Goal: Transaction & Acquisition: Purchase product/service

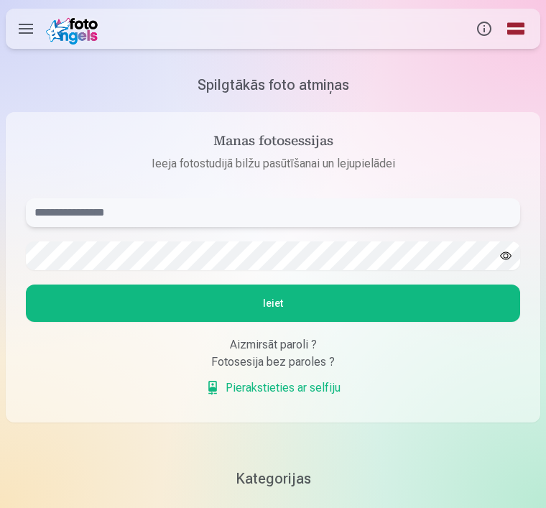
click at [124, 212] on input "text" at bounding box center [273, 212] width 494 height 29
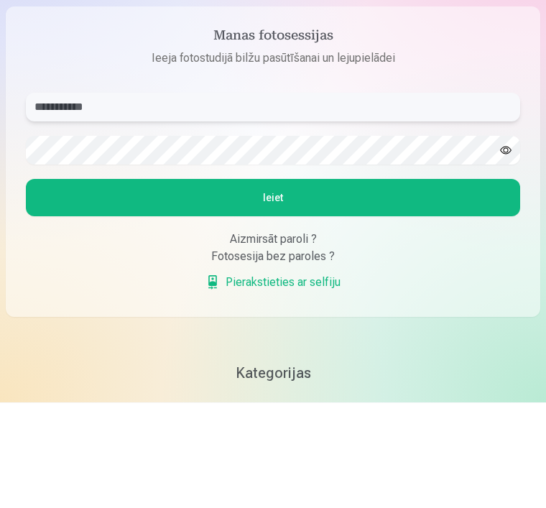
type input "**********"
click at [259, 285] on button "Ieiet" at bounding box center [273, 303] width 494 height 37
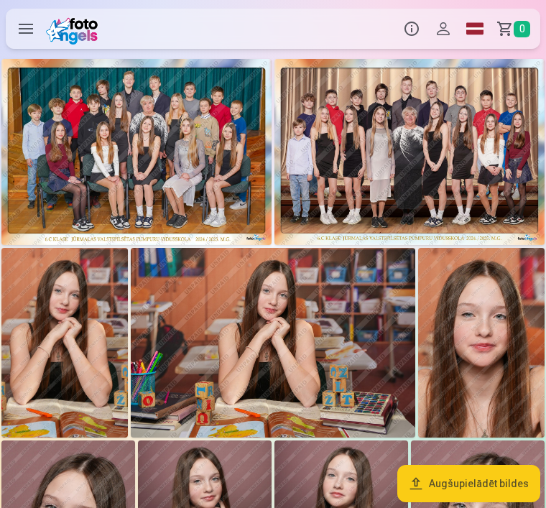
click at [148, 150] on img at bounding box center [136, 152] width 270 height 186
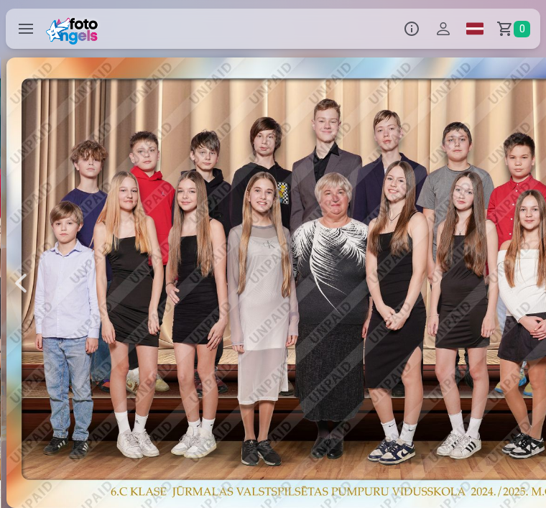
scroll to position [0, 546]
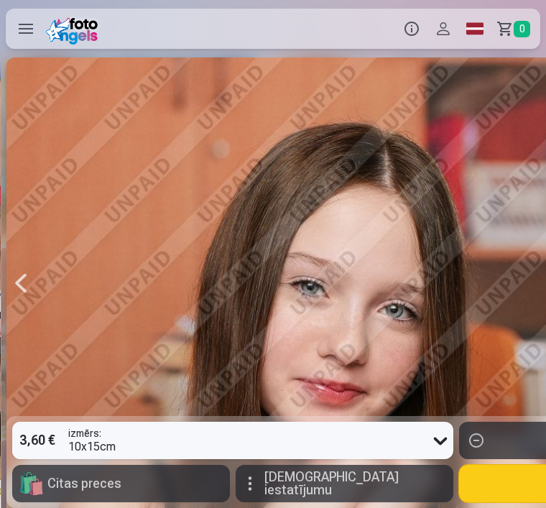
scroll to position [0, 1092]
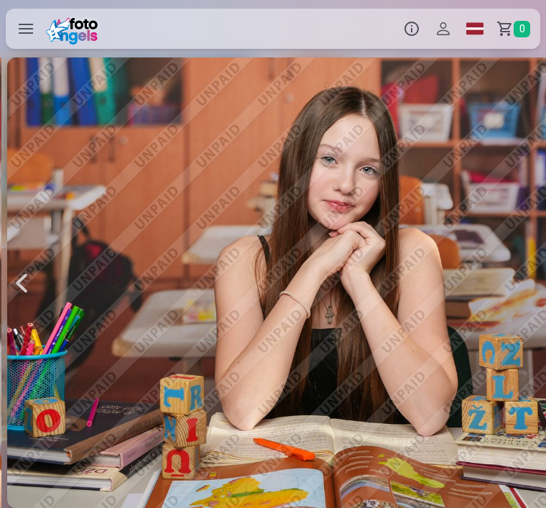
scroll to position [0, 1639]
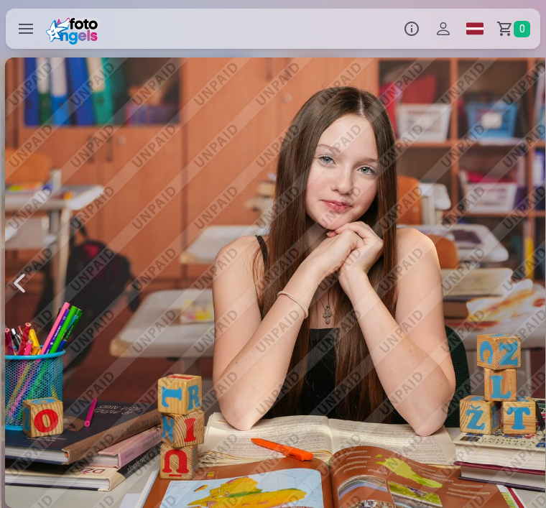
scroll to position [0, 1639]
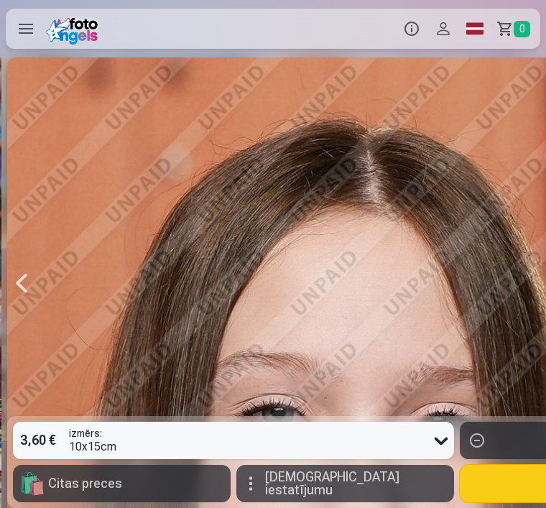
scroll to position [0, 2185]
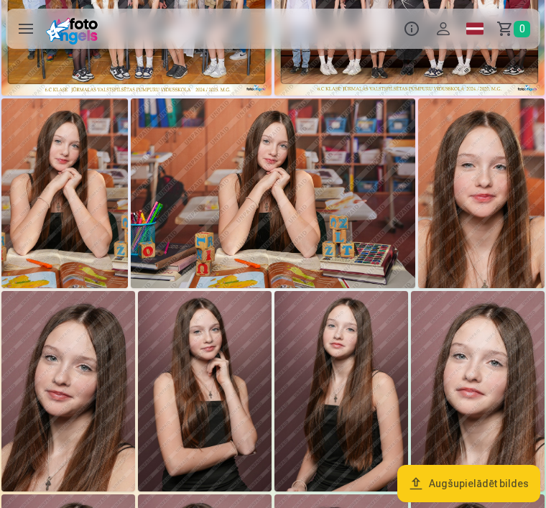
scroll to position [121, 0]
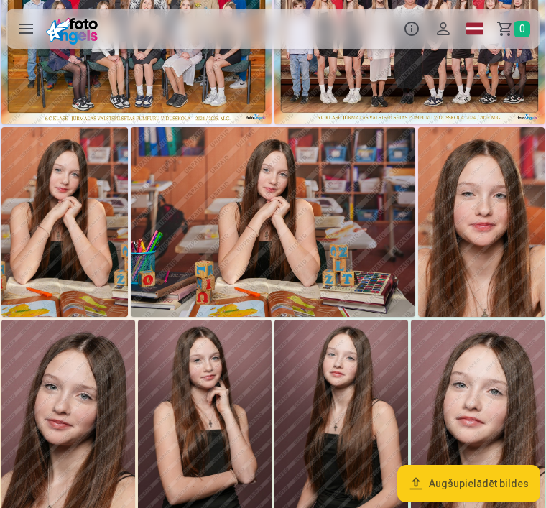
click at [77, 423] on img at bounding box center [68, 420] width 134 height 201
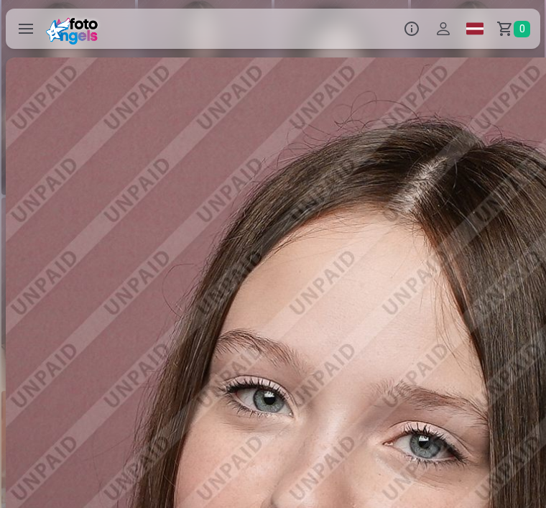
scroll to position [862, 0]
click at [216, 502] on button "🛍 Citas preces" at bounding box center [120, 483] width 218 height 37
click at [35, 37] on label at bounding box center [26, 29] width 40 height 40
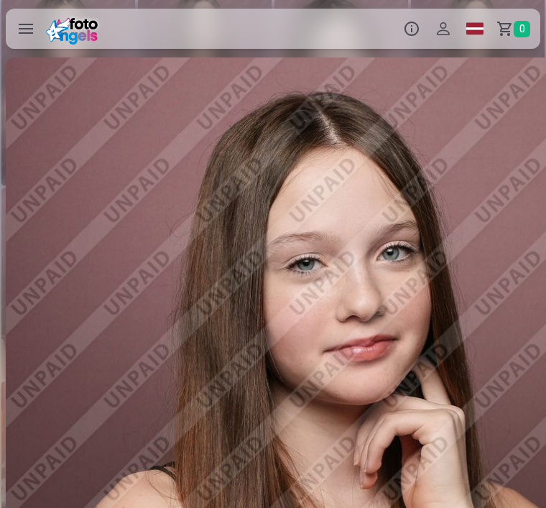
scroll to position [0, 3277]
click at [377, 328] on div at bounding box center [344, 282] width 676 height 451
click at [174, 502] on button "🛍 Citas preces" at bounding box center [120, 483] width 218 height 37
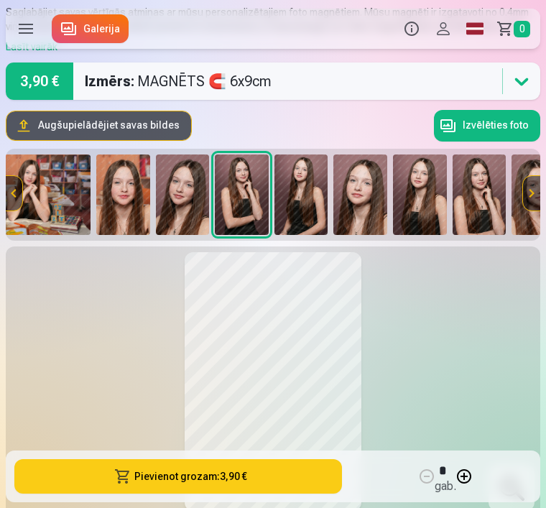
scroll to position [0, 348]
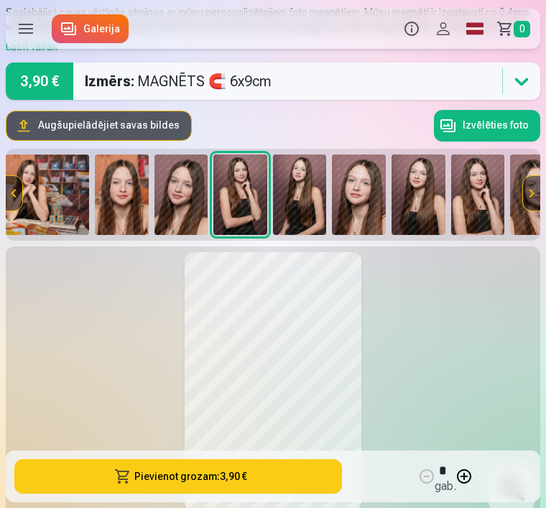
click at [190, 211] on img at bounding box center [182, 195] width 54 height 80
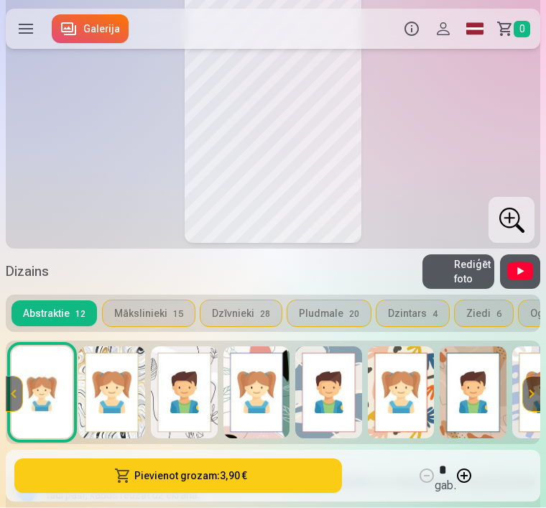
scroll to position [355, 0]
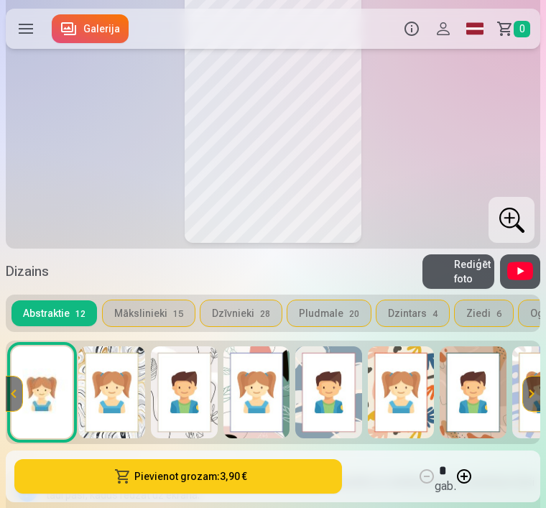
click at [109, 408] on img at bounding box center [111, 392] width 67 height 92
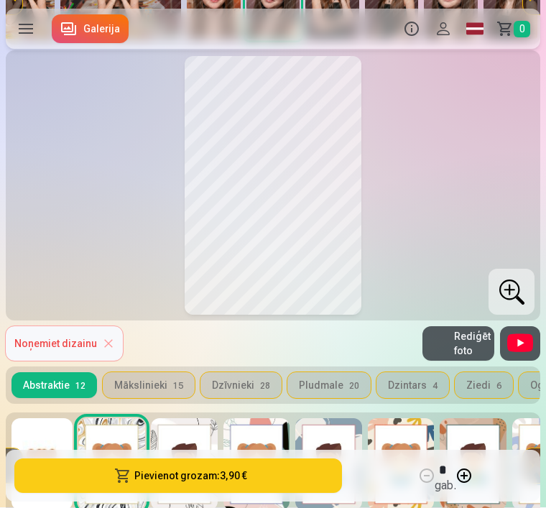
scroll to position [284, 0]
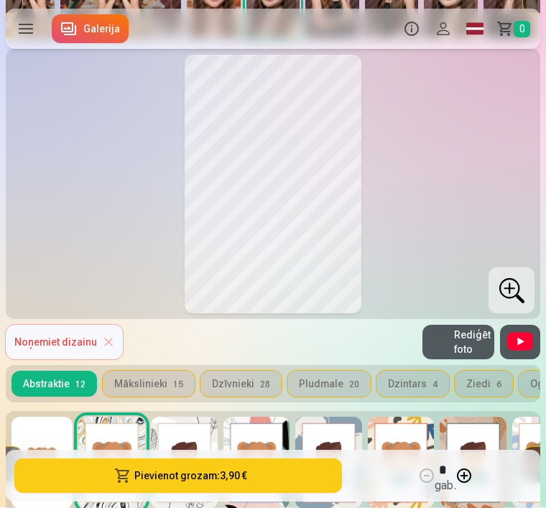
click at [188, 469] on img at bounding box center [184, 464] width 67 height 92
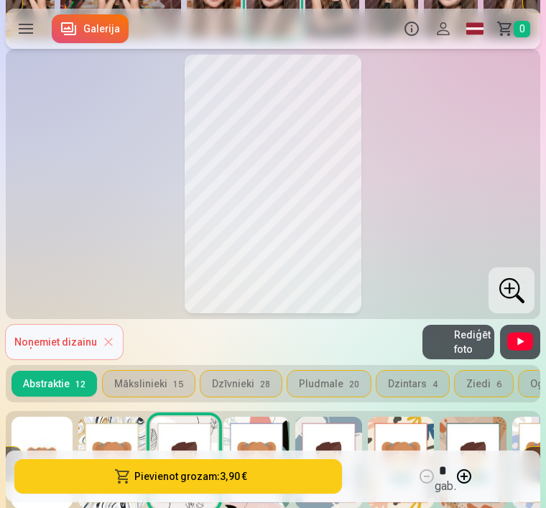
click at [268, 472] on img at bounding box center [257, 463] width 67 height 92
click at [341, 476] on img at bounding box center [328, 463] width 67 height 92
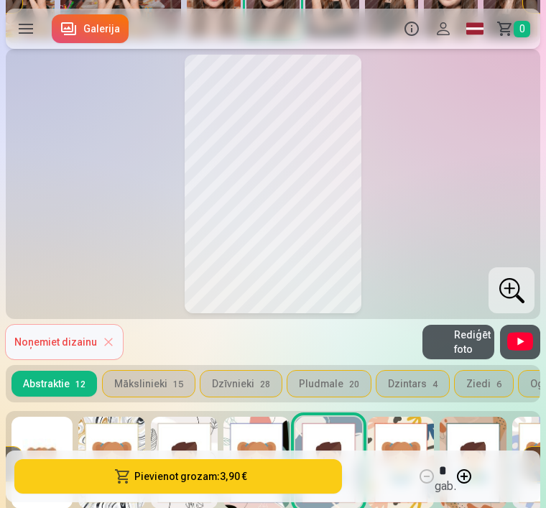
click at [411, 471] on img at bounding box center [401, 463] width 67 height 92
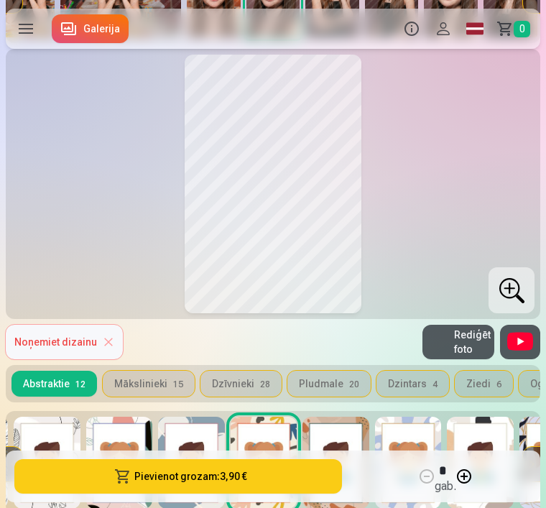
scroll to position [0, 147]
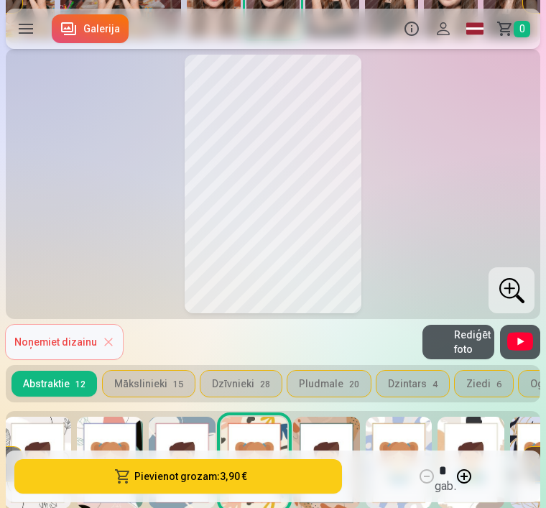
click at [334, 466] on img at bounding box center [326, 463] width 67 height 92
click at [405, 464] on img at bounding box center [399, 463] width 67 height 92
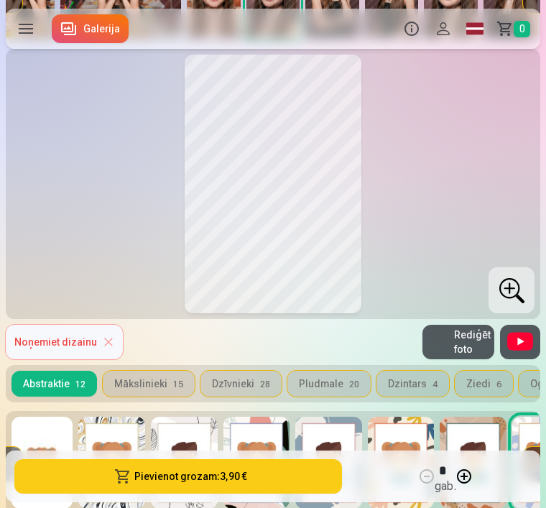
scroll to position [0, 0]
click at [190, 468] on img at bounding box center [184, 463] width 67 height 92
click at [218, 494] on button "Pievienot grozam : 3,90 €" at bounding box center [178, 476] width 328 height 34
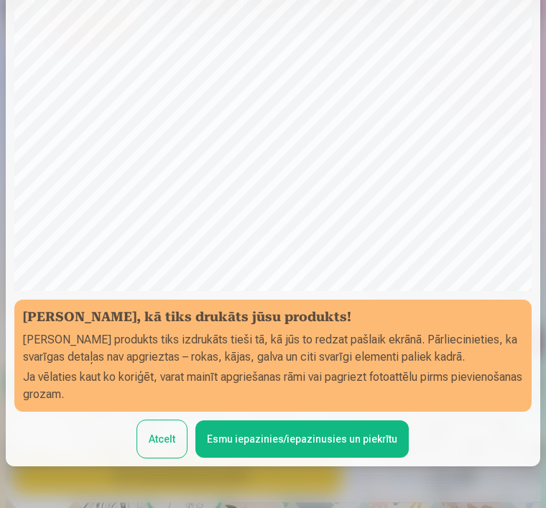
scroll to position [133, 0]
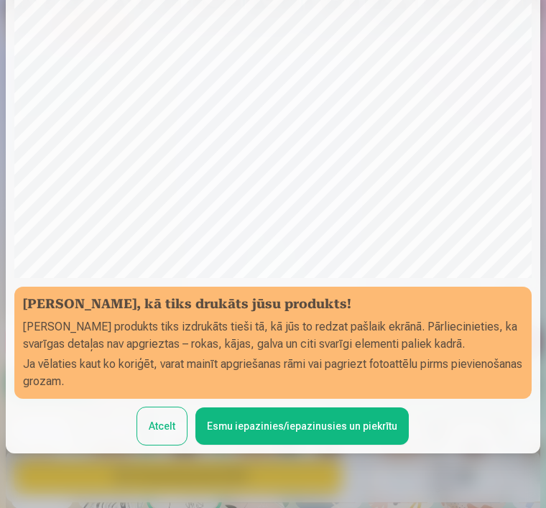
click at [301, 434] on button "Esmu iepazinies/iepazinusies un piekrītu" at bounding box center [301, 426] width 213 height 37
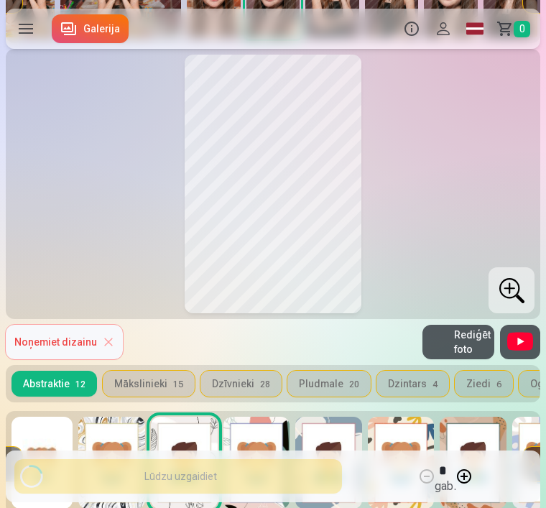
scroll to position [0, 0]
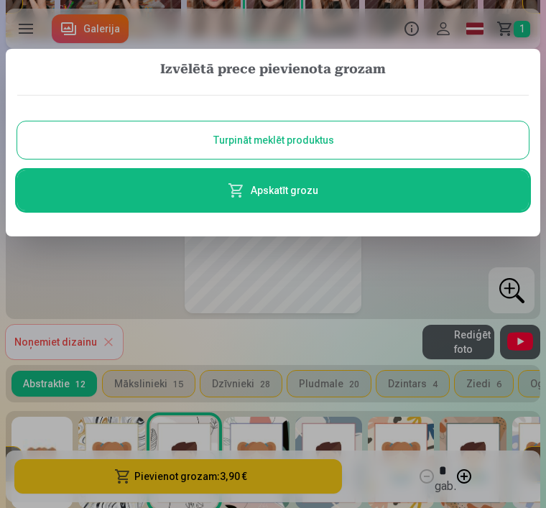
click at [311, 144] on button "Turpināt meklēt produktus" at bounding box center [273, 139] width 512 height 37
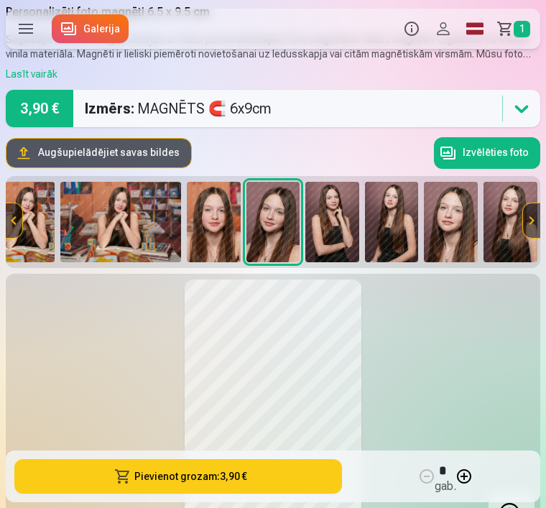
scroll to position [61, 0]
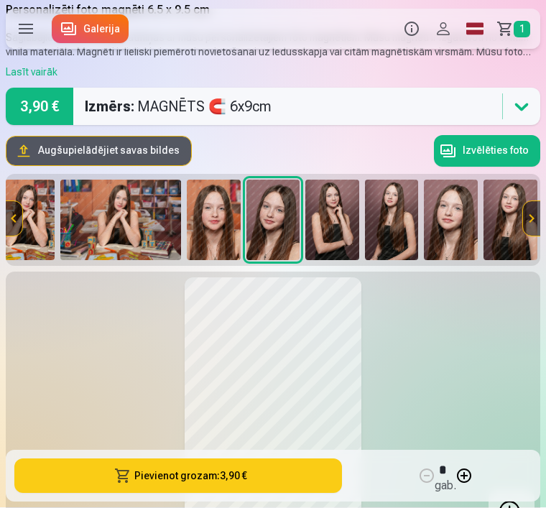
click at [132, 221] on img at bounding box center [120, 220] width 121 height 80
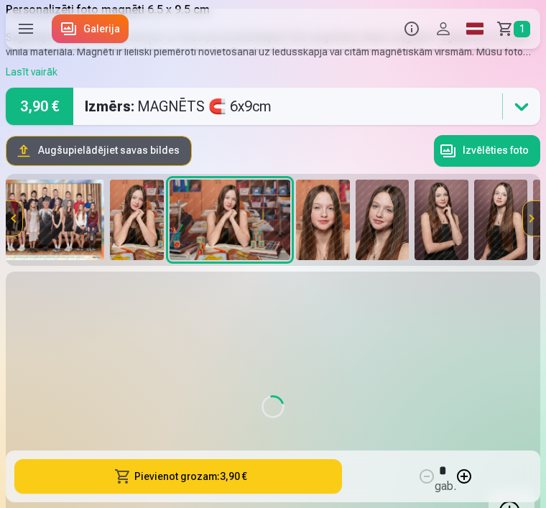
scroll to position [0, 103]
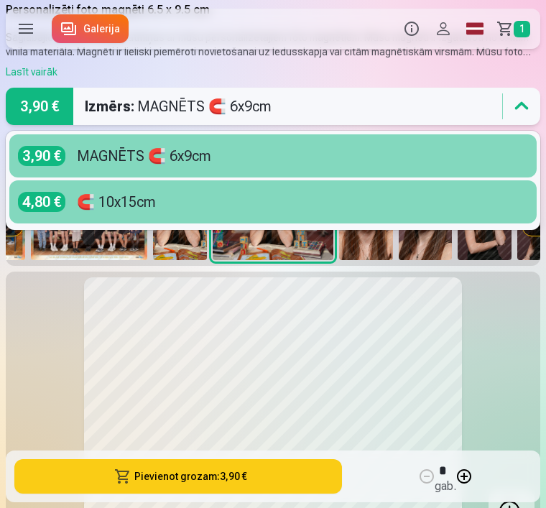
click at [149, 207] on div "🧲 10x15cm" at bounding box center [116, 202] width 79 height 20
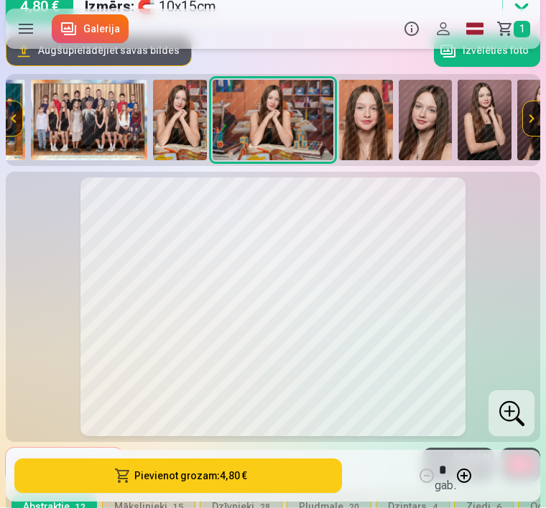
scroll to position [167, 0]
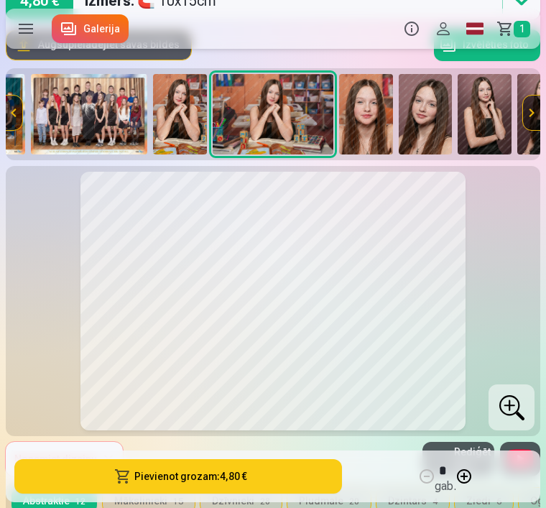
click at [111, 462] on button "Noņemiet dizainu" at bounding box center [64, 459] width 117 height 34
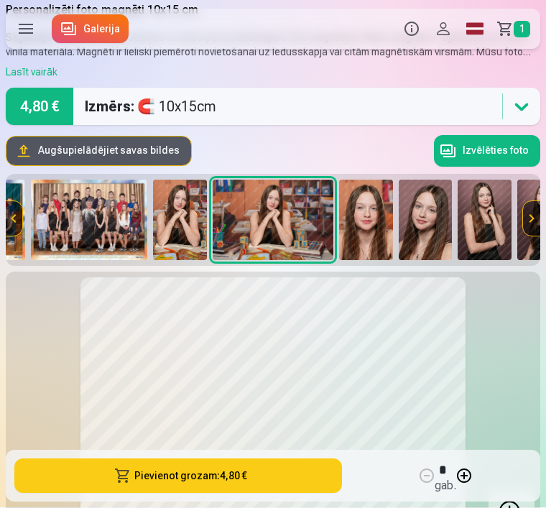
scroll to position [60, 0]
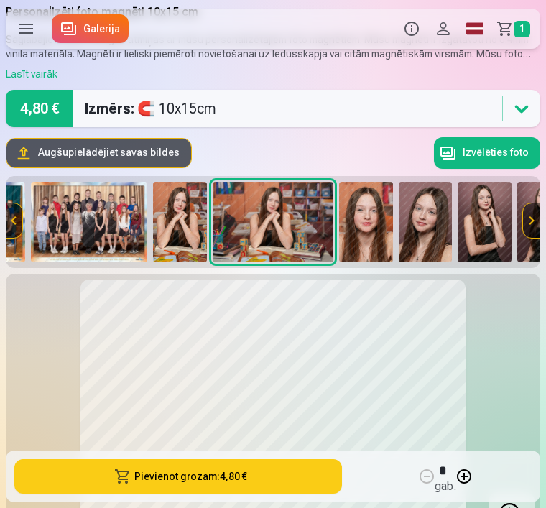
click at [182, 233] on img at bounding box center [180, 222] width 54 height 80
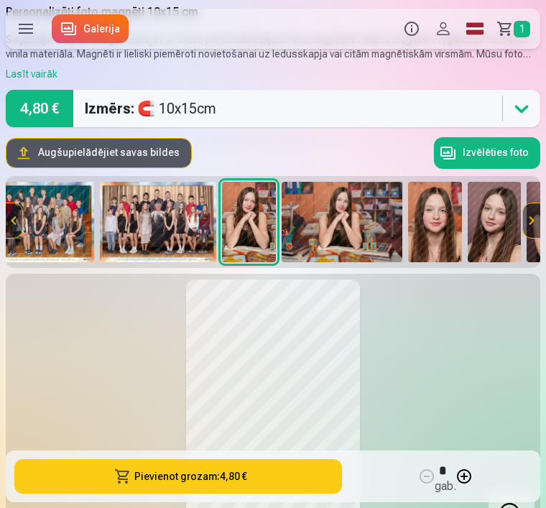
scroll to position [0, 11]
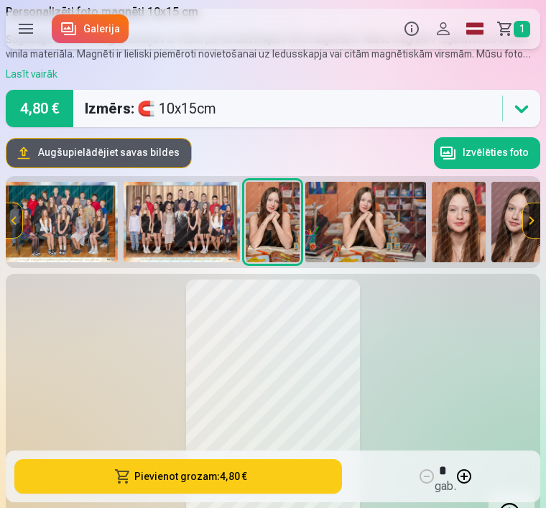
click at [201, 226] on img at bounding box center [182, 222] width 117 height 80
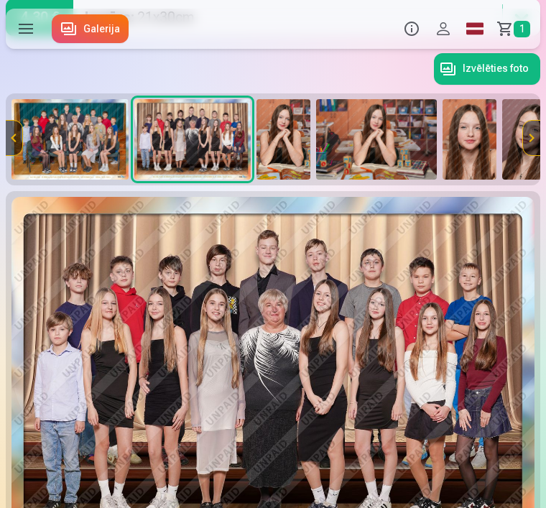
scroll to position [174, 0]
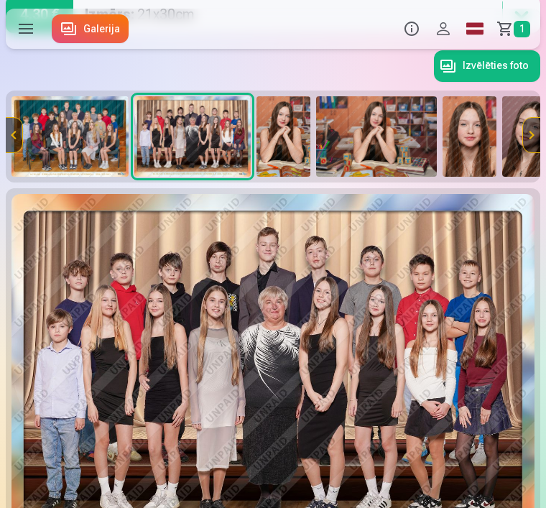
click at [86, 144] on img at bounding box center [69, 136] width 117 height 80
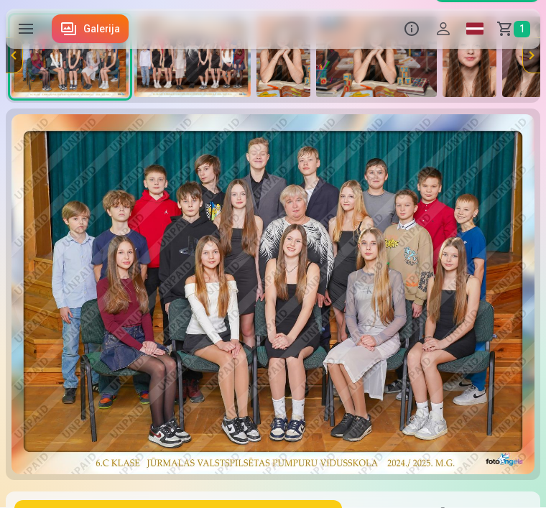
scroll to position [254, 0]
click at [201, 507] on button "Pievienot grozam : 4,30 €" at bounding box center [178, 517] width 328 height 34
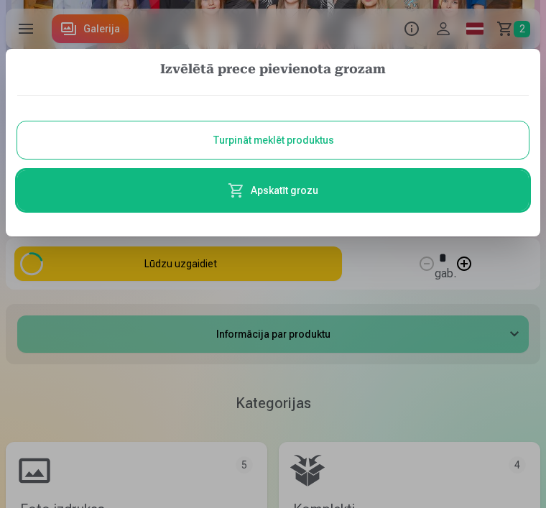
scroll to position [0, 0]
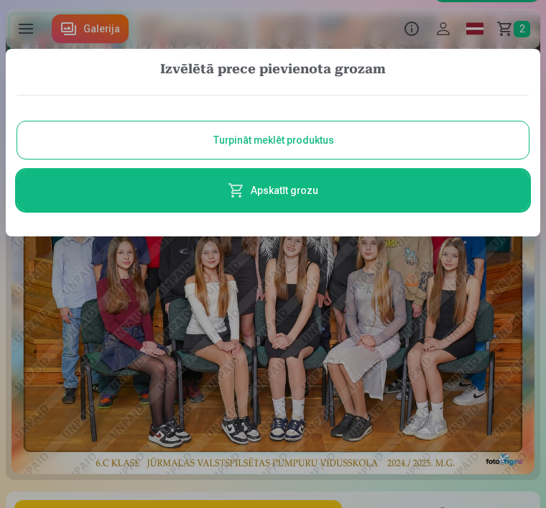
click at [348, 143] on button "Turpināt meklēt produktus" at bounding box center [273, 139] width 512 height 37
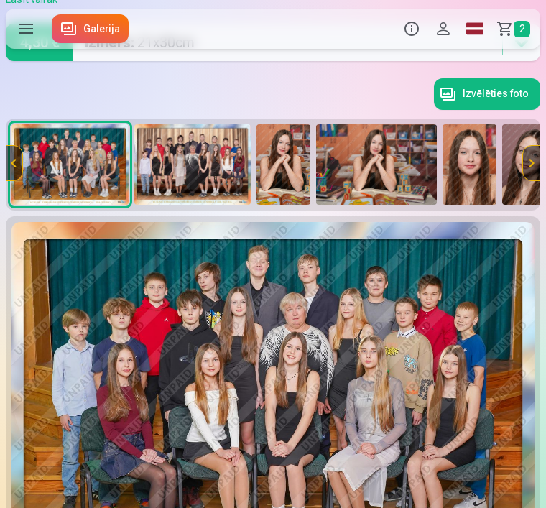
scroll to position [147, 0]
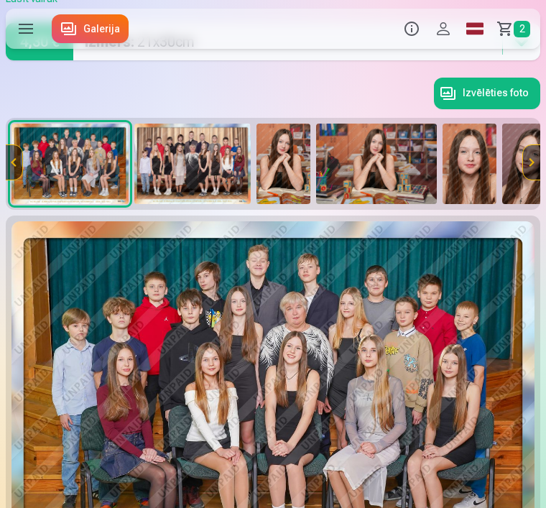
click at [292, 172] on img at bounding box center [284, 164] width 54 height 80
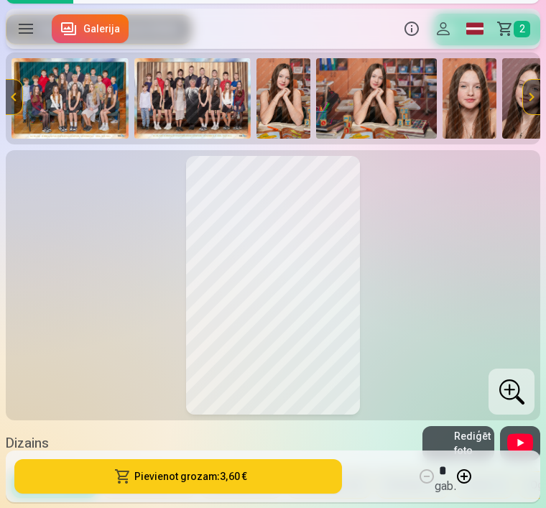
scroll to position [188, 0]
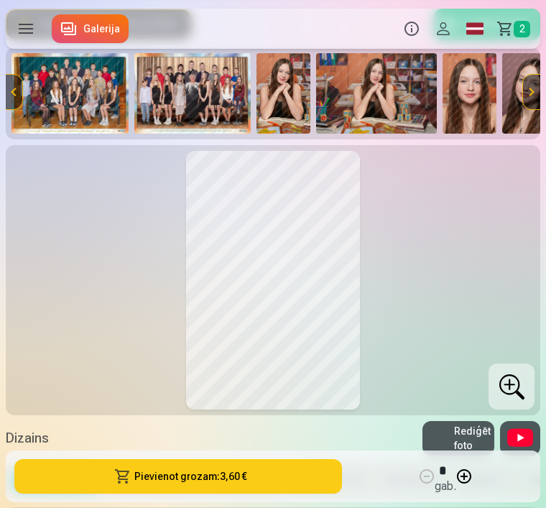
click at [296, 270] on button at bounding box center [273, 280] width 170 height 255
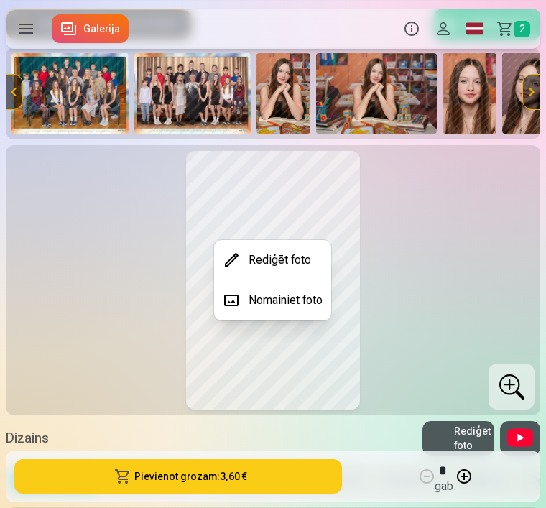
click at [427, 206] on div at bounding box center [273, 254] width 546 height 508
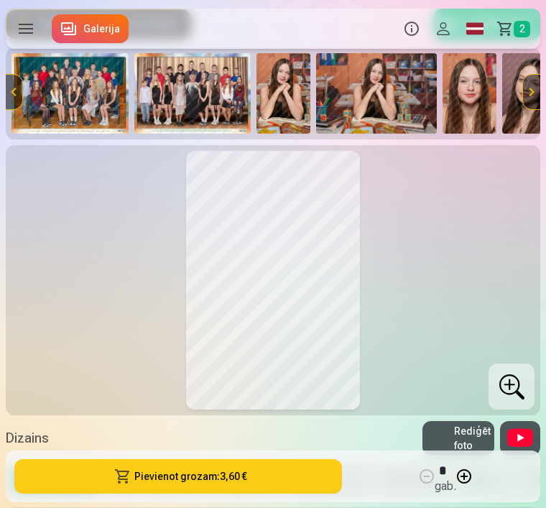
click at [293, 110] on img at bounding box center [284, 93] width 54 height 80
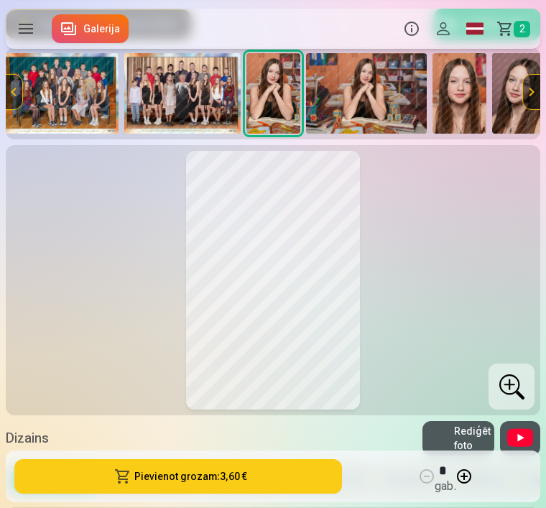
scroll to position [0, 11]
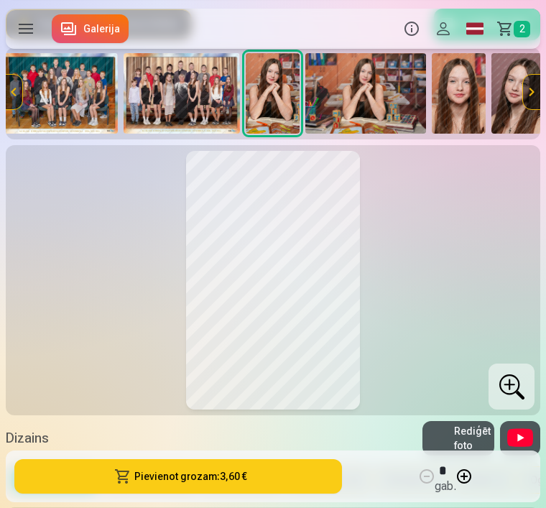
click at [371, 101] on img at bounding box center [365, 93] width 121 height 80
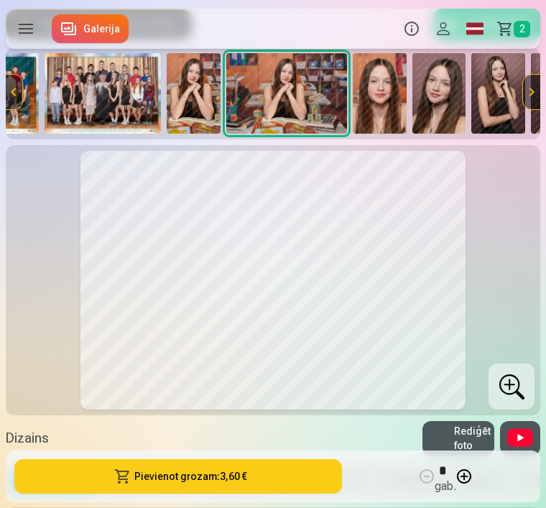
scroll to position [0, 103]
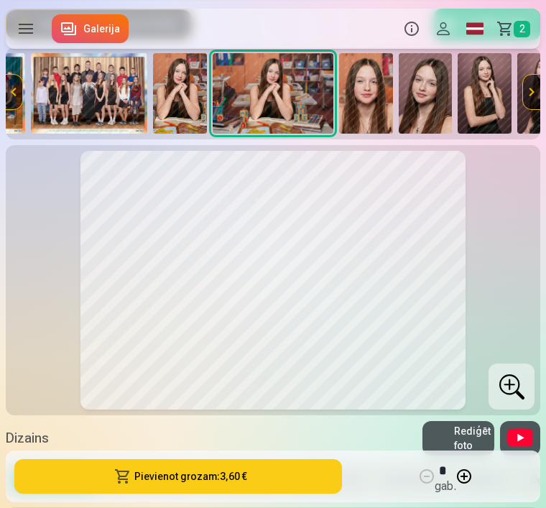
click at [183, 104] on img at bounding box center [180, 93] width 54 height 80
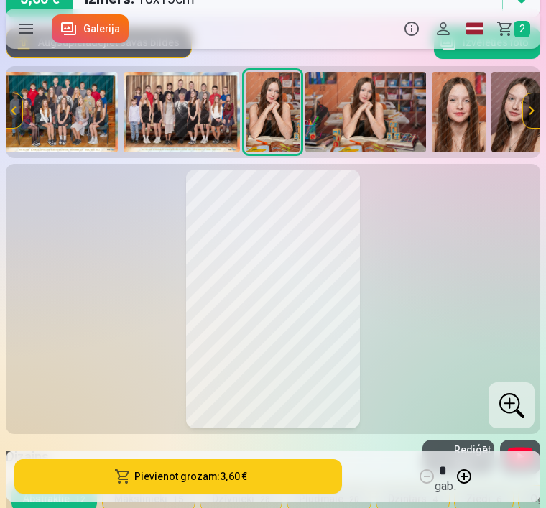
scroll to position [170, 0]
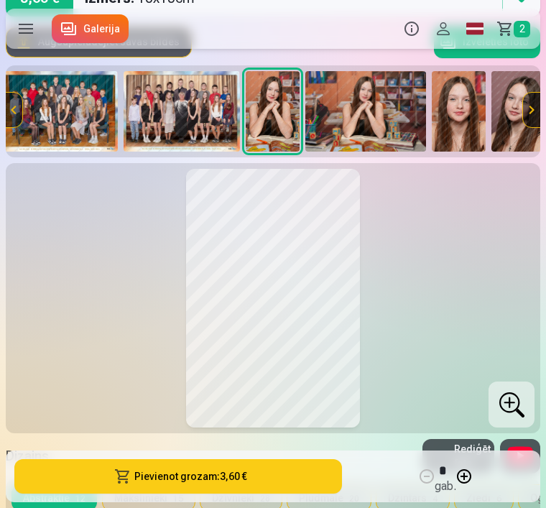
click at [371, 124] on img at bounding box center [365, 111] width 121 height 80
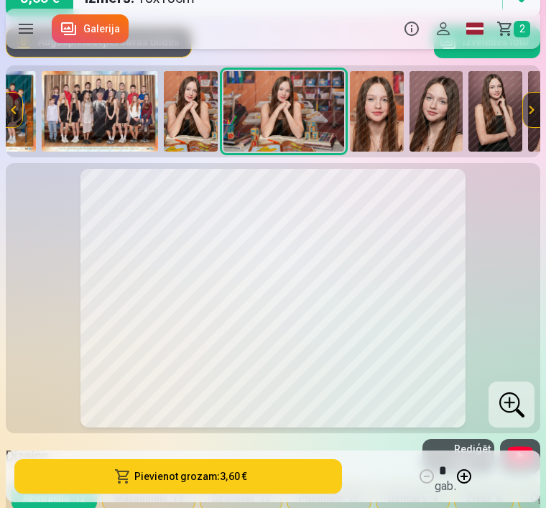
scroll to position [0, 103]
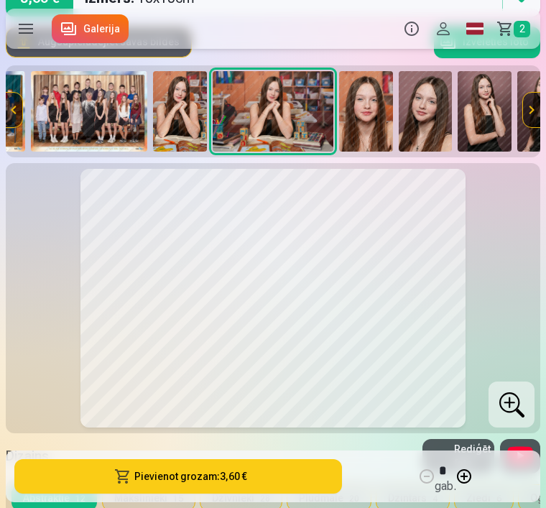
click at [377, 124] on img at bounding box center [366, 111] width 54 height 80
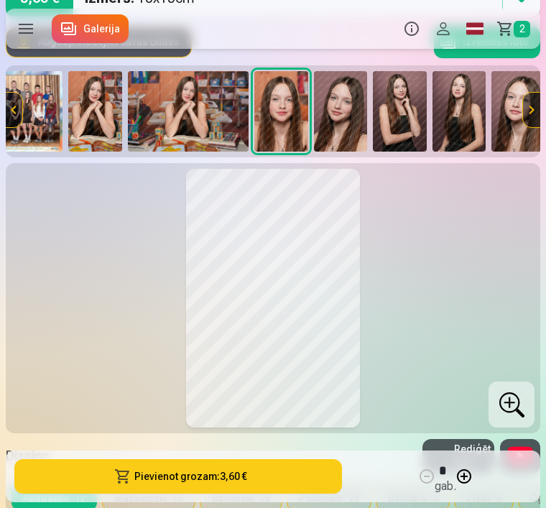
scroll to position [0, 196]
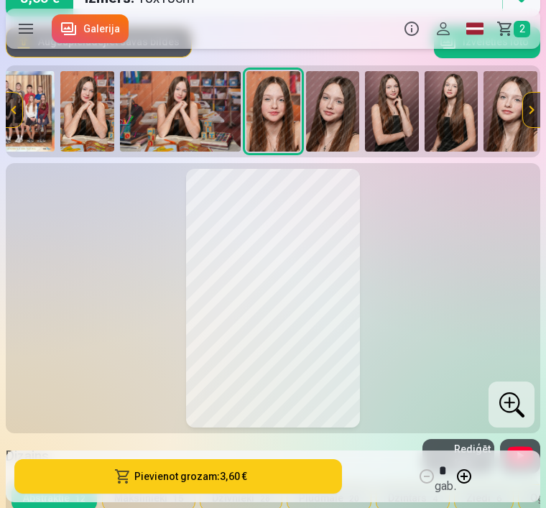
click at [338, 132] on img at bounding box center [333, 111] width 54 height 80
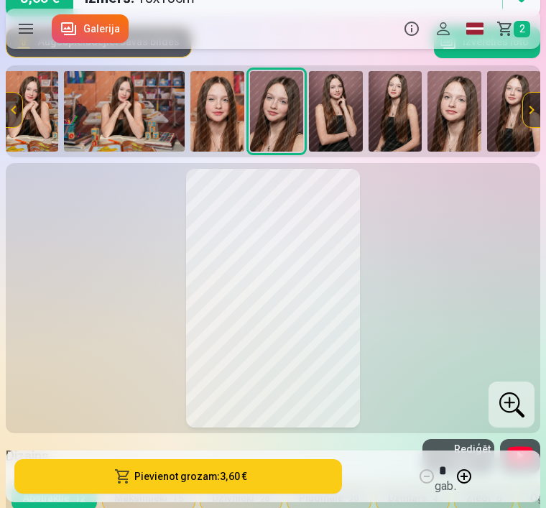
scroll to position [0, 256]
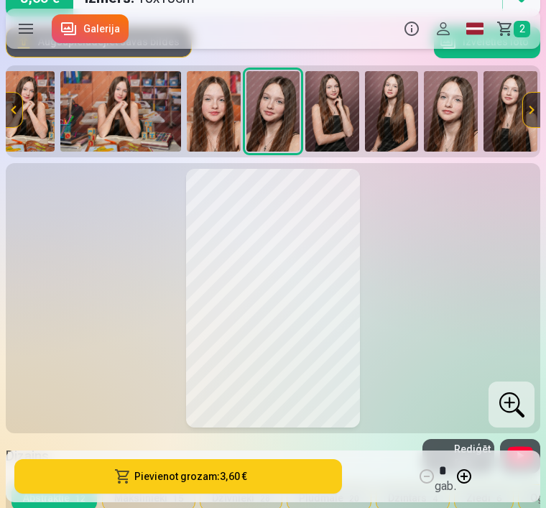
click at [336, 130] on img at bounding box center [332, 111] width 54 height 80
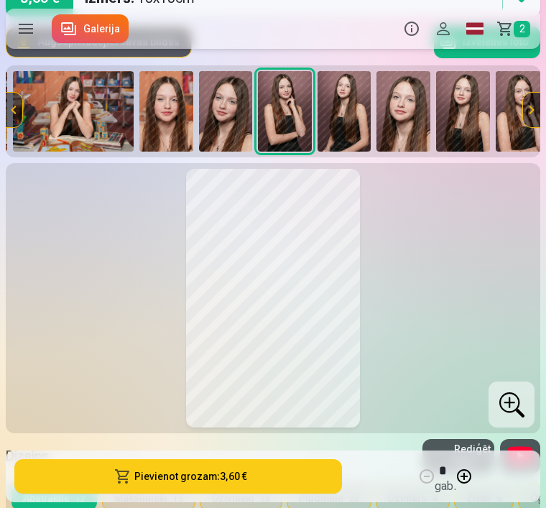
scroll to position [0, 316]
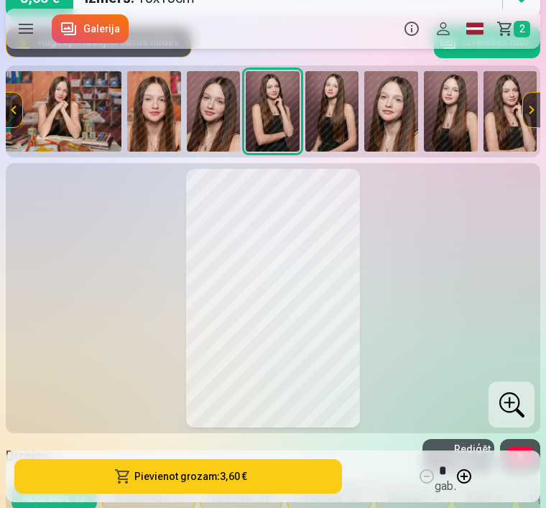
click at [333, 133] on img at bounding box center [332, 111] width 54 height 80
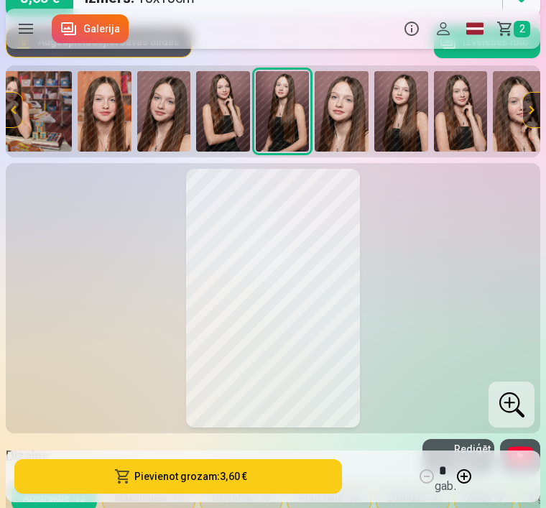
scroll to position [0, 374]
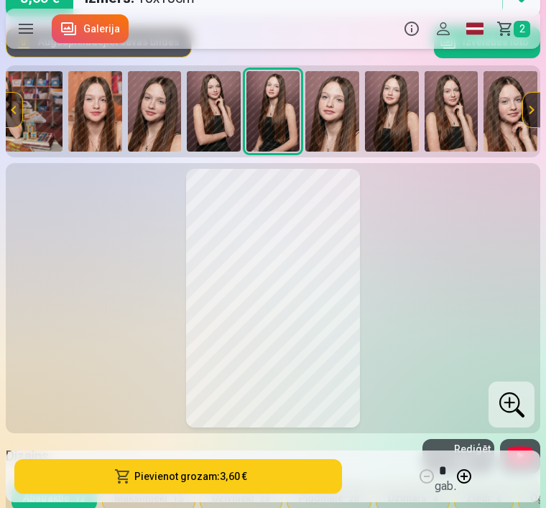
click at [395, 122] on img at bounding box center [392, 111] width 54 height 80
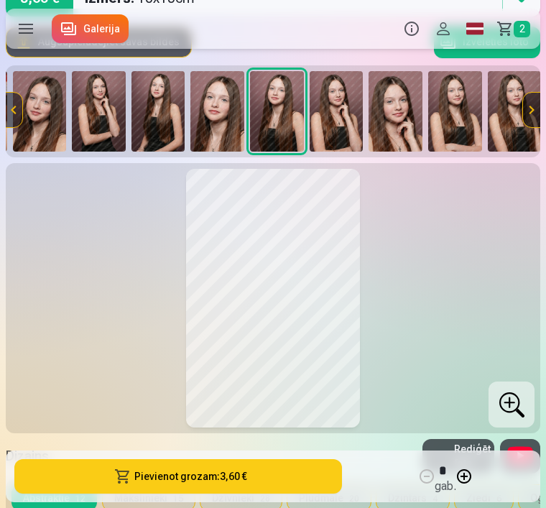
scroll to position [0, 493]
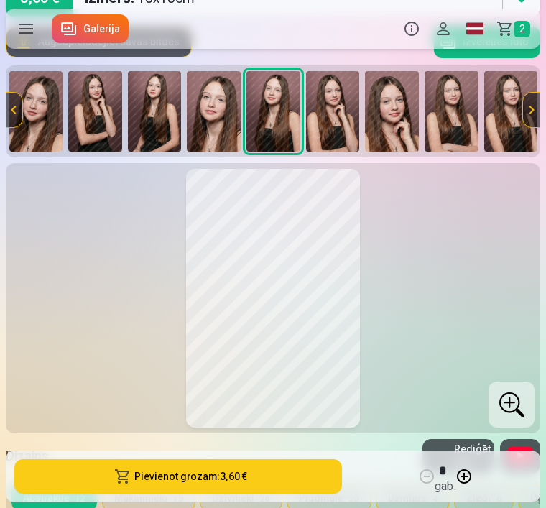
click at [223, 126] on img at bounding box center [214, 111] width 54 height 80
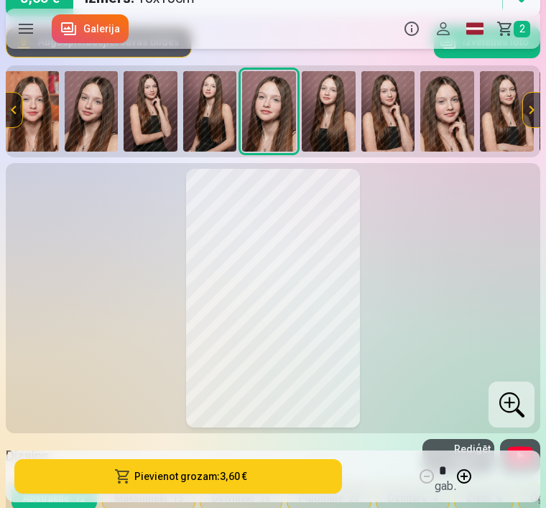
scroll to position [0, 434]
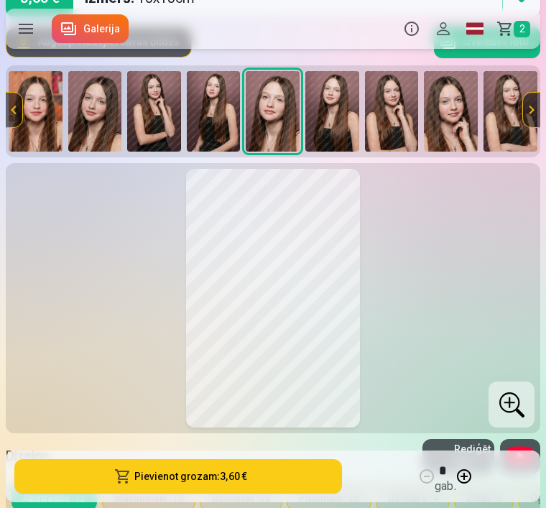
click at [392, 121] on img at bounding box center [392, 111] width 54 height 80
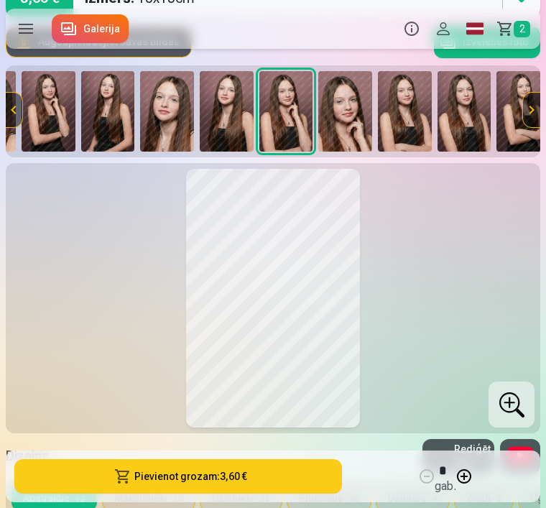
scroll to position [0, 553]
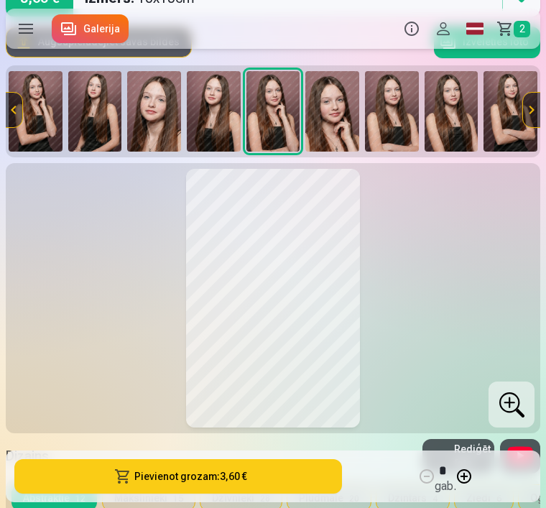
click at [398, 122] on img at bounding box center [392, 111] width 54 height 80
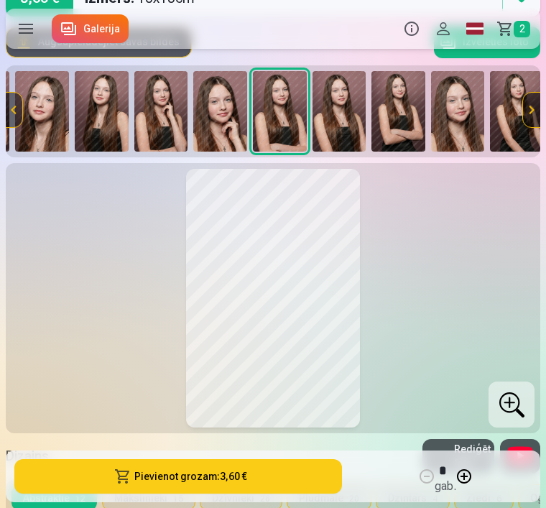
scroll to position [0, 671]
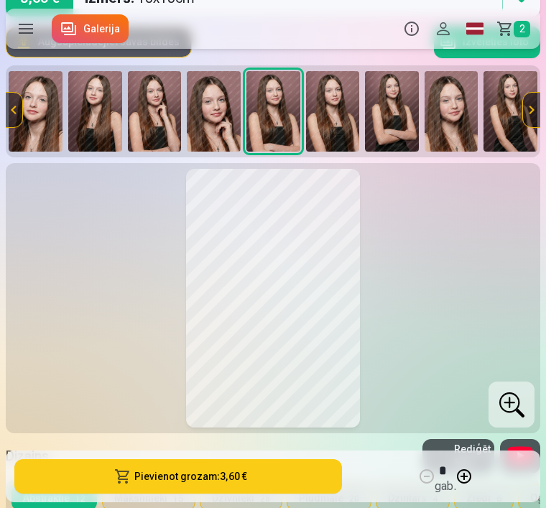
click at [400, 126] on img at bounding box center [392, 111] width 54 height 80
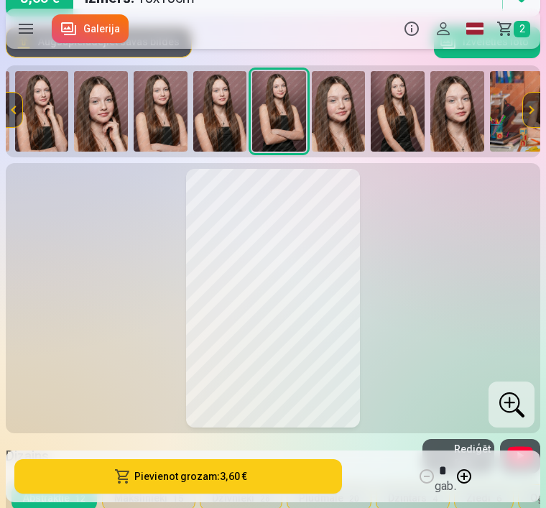
scroll to position [0, 791]
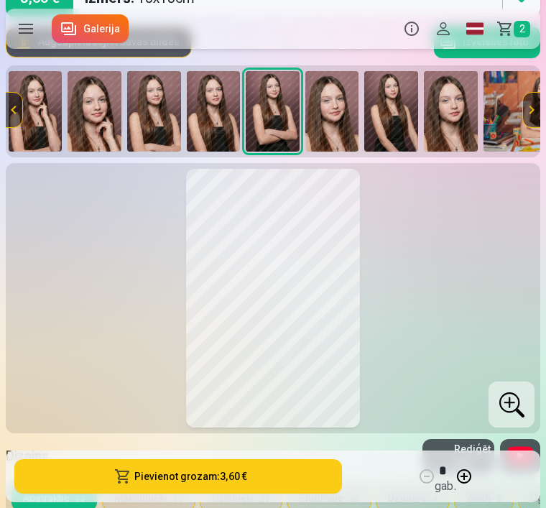
click at [397, 129] on img at bounding box center [391, 111] width 54 height 80
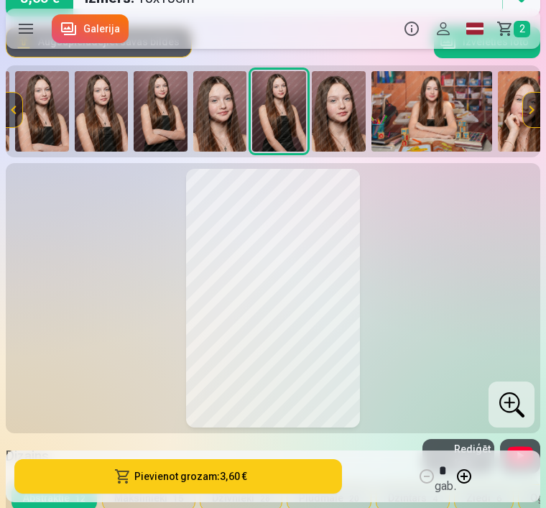
scroll to position [0, 909]
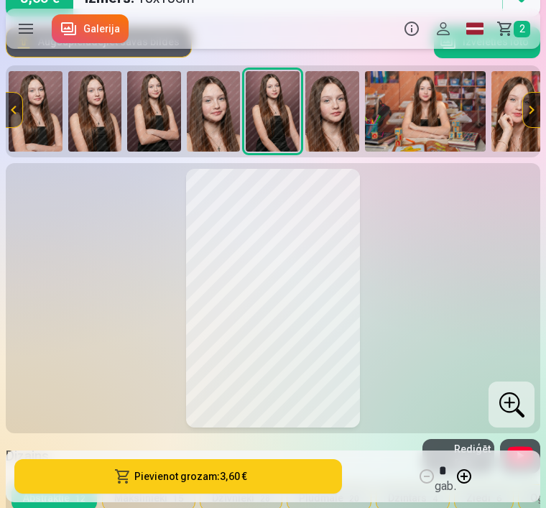
click at [99, 125] on img at bounding box center [95, 111] width 54 height 80
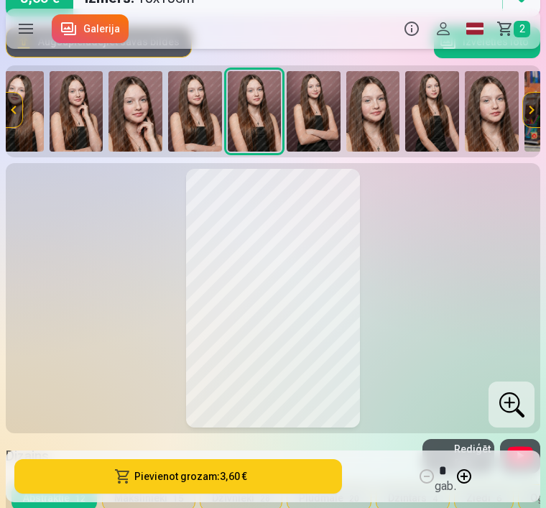
scroll to position [0, 731]
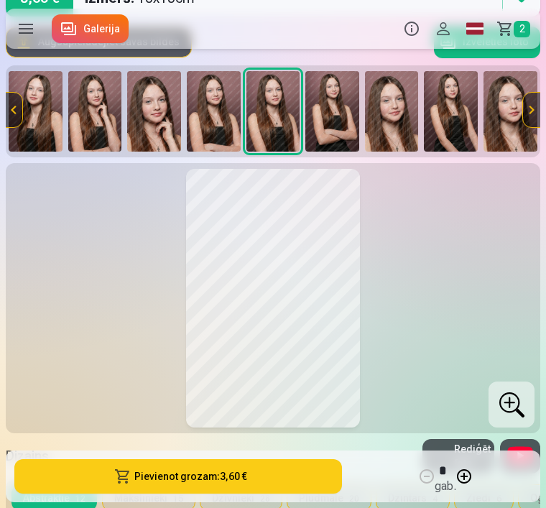
click at [211, 124] on img at bounding box center [214, 111] width 54 height 80
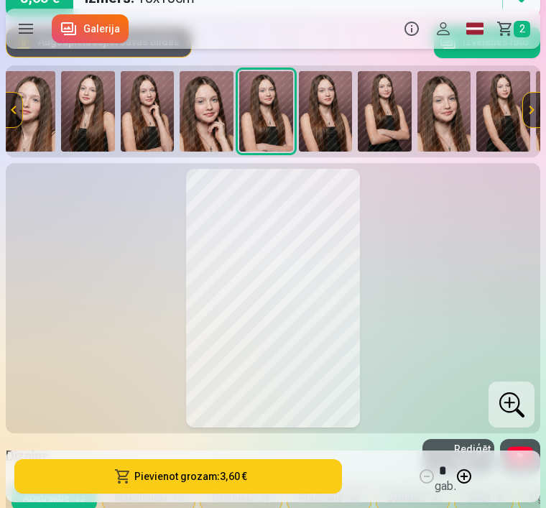
scroll to position [0, 671]
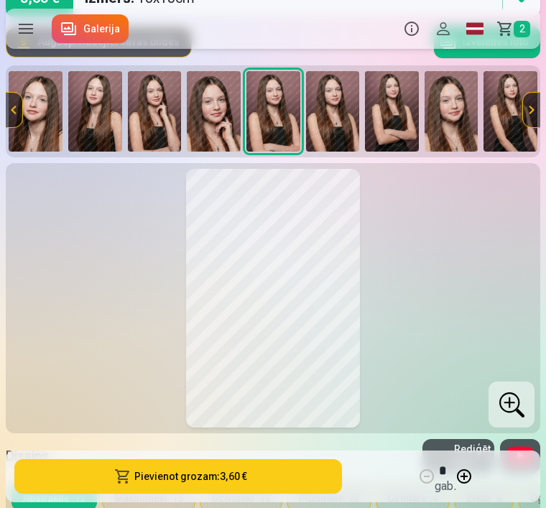
click at [101, 108] on img at bounding box center [95, 111] width 54 height 80
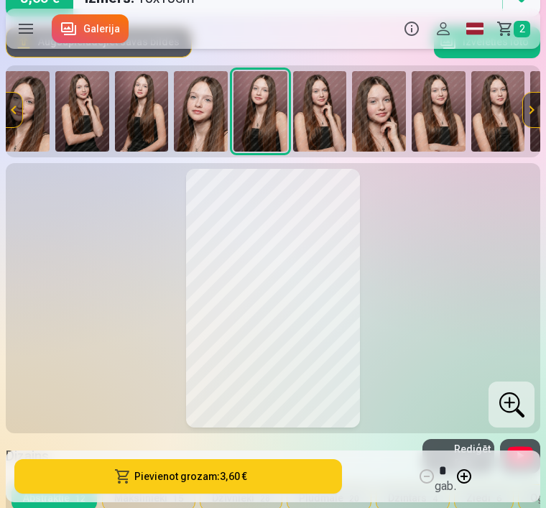
scroll to position [0, 493]
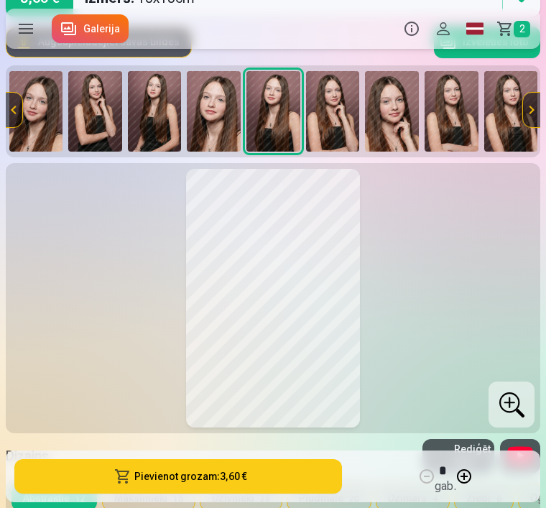
click at [154, 494] on button "Pievienot grozam : 3,60 €" at bounding box center [178, 476] width 328 height 34
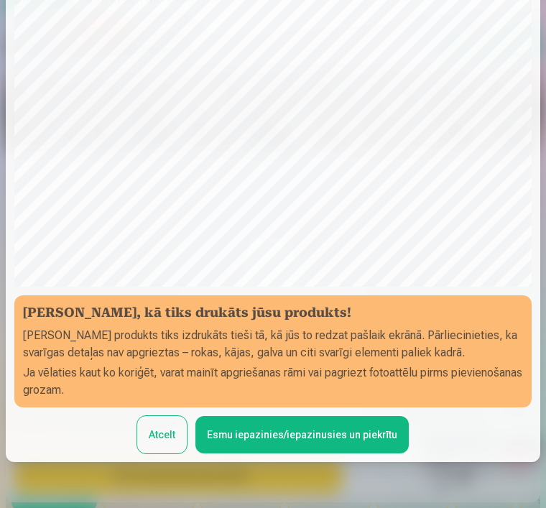
scroll to position [133, 0]
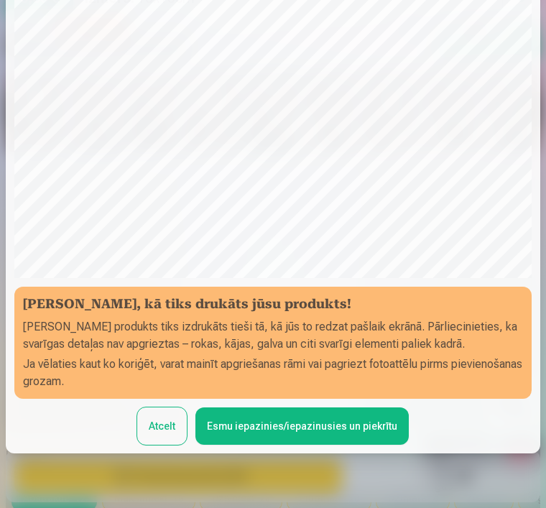
click at [237, 433] on button "Esmu iepazinies/iepazinusies un piekrītu" at bounding box center [301, 426] width 213 height 37
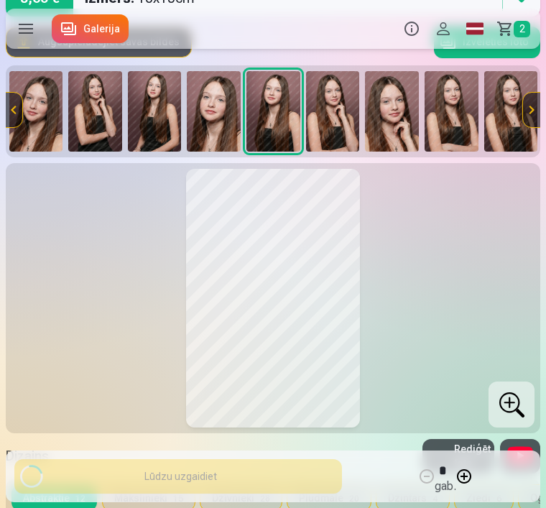
scroll to position [0, 0]
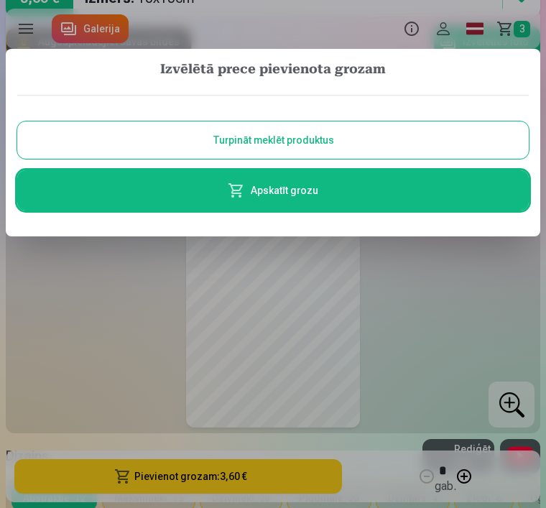
click at [363, 143] on button "Turpināt meklēt produktus" at bounding box center [273, 139] width 512 height 37
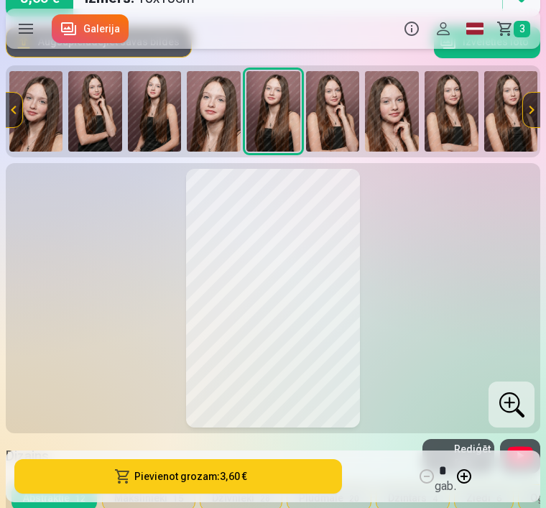
click at [336, 129] on img at bounding box center [333, 111] width 54 height 80
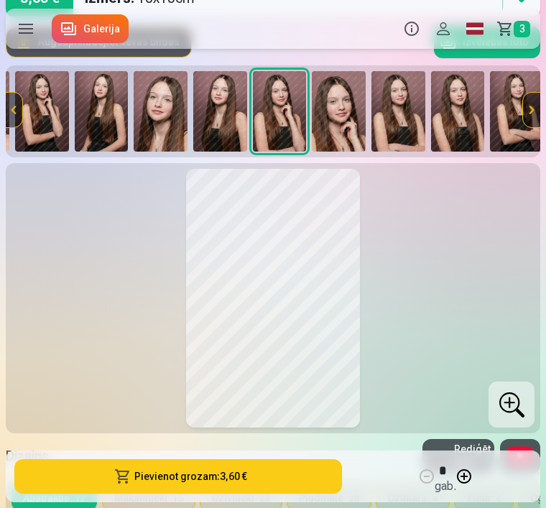
scroll to position [0, 553]
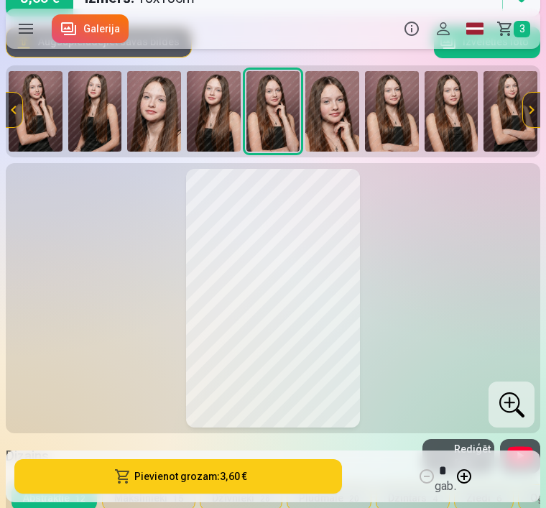
click at [339, 133] on img at bounding box center [332, 111] width 54 height 80
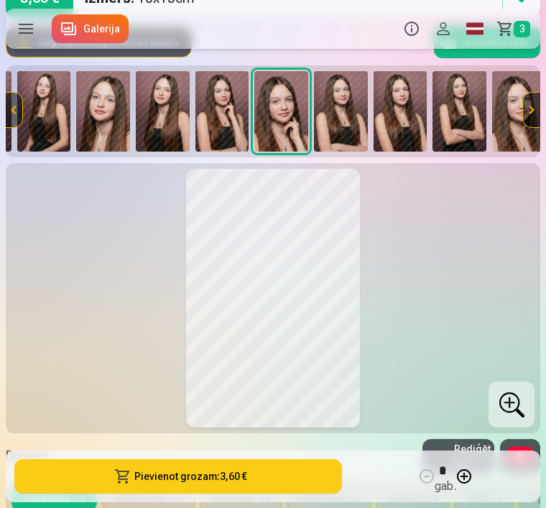
scroll to position [0, 612]
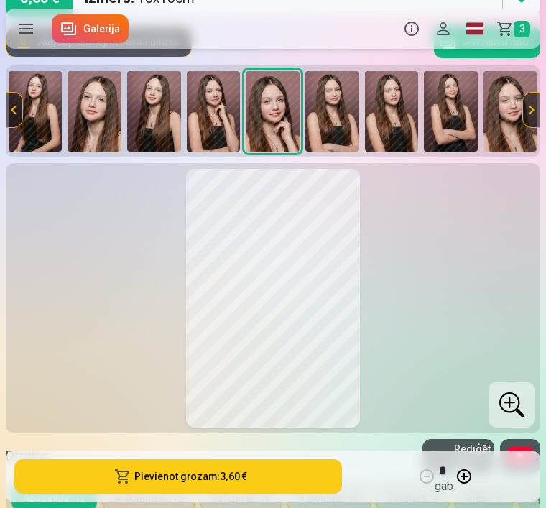
click at [338, 132] on img at bounding box center [332, 111] width 54 height 80
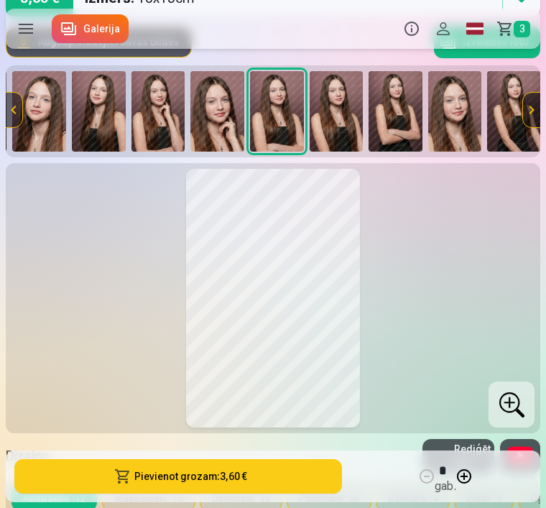
scroll to position [0, 671]
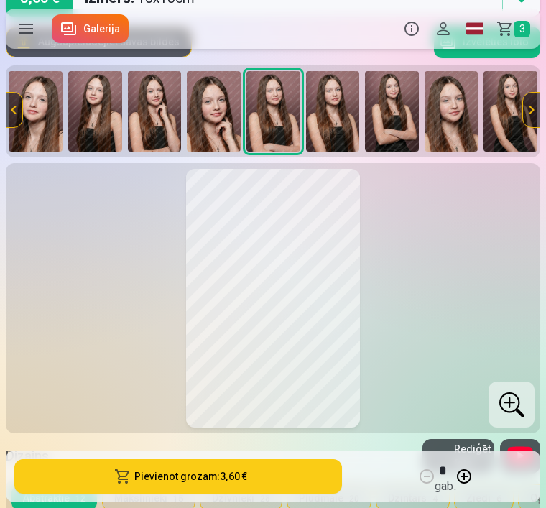
click at [341, 129] on img at bounding box center [333, 111] width 54 height 80
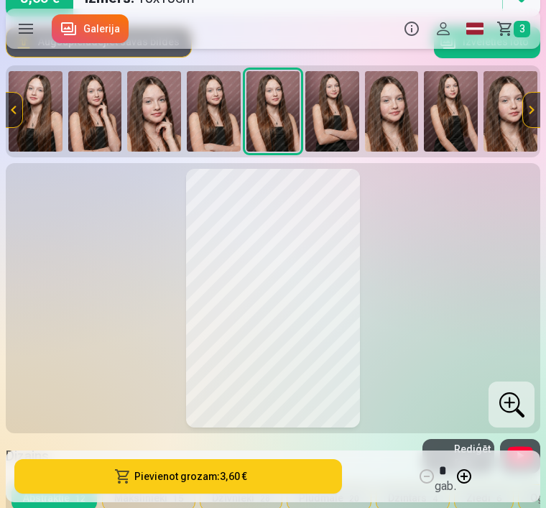
click at [334, 127] on img at bounding box center [332, 111] width 54 height 80
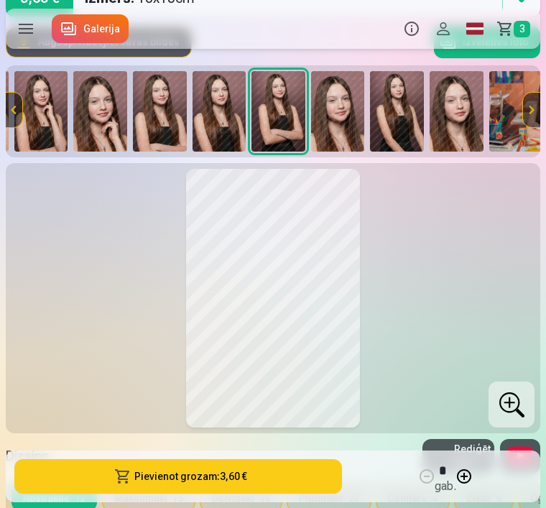
scroll to position [0, 791]
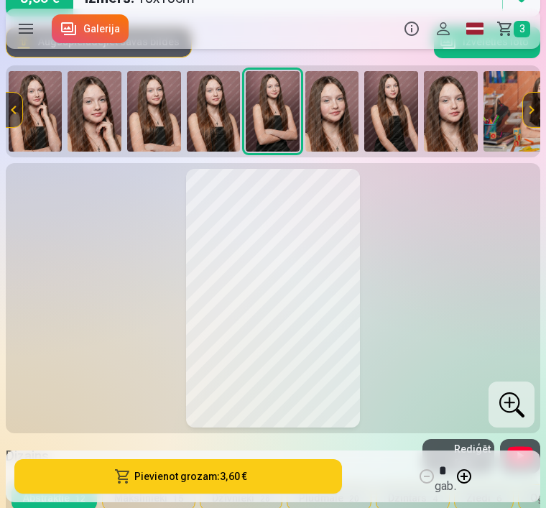
click at [337, 126] on img at bounding box center [332, 111] width 54 height 80
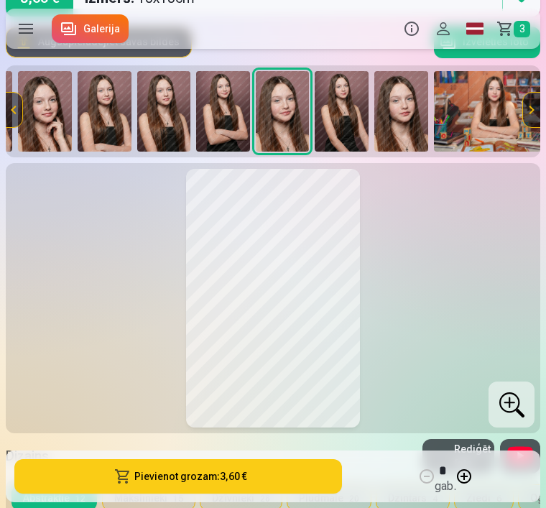
scroll to position [0, 850]
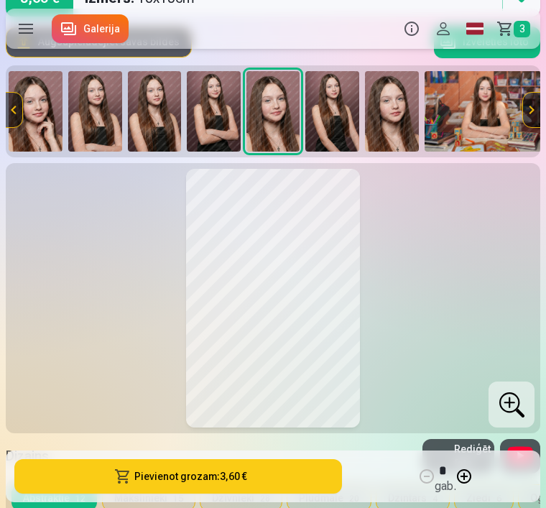
click at [337, 126] on img at bounding box center [332, 111] width 54 height 80
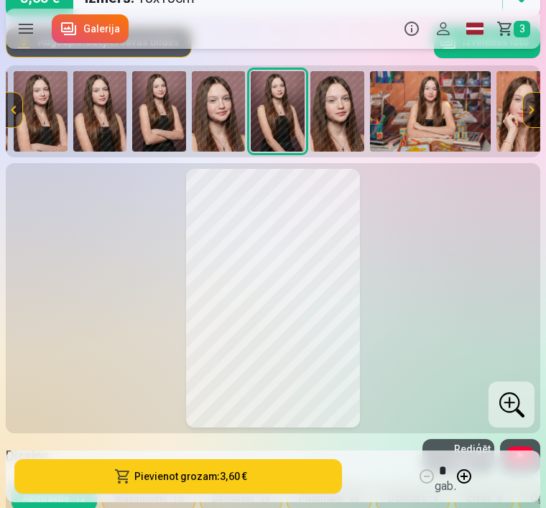
scroll to position [0, 909]
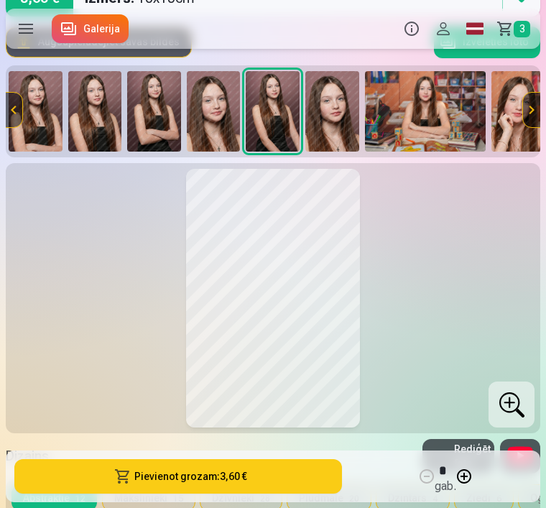
click at [341, 123] on img at bounding box center [332, 111] width 54 height 80
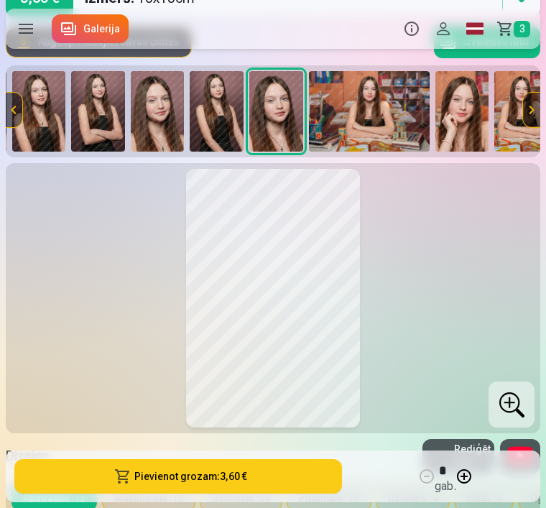
scroll to position [0, 968]
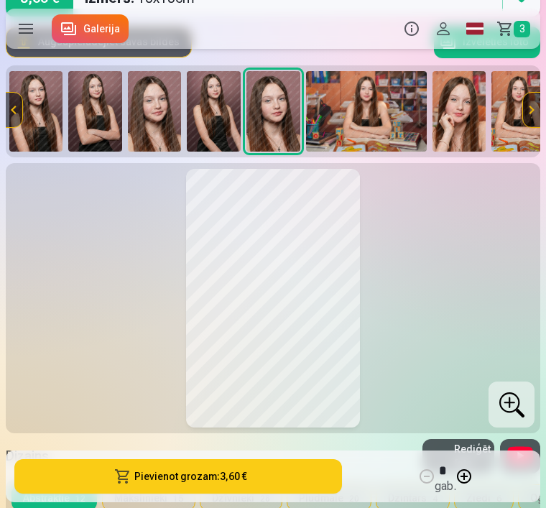
click at [377, 116] on img at bounding box center [366, 111] width 121 height 80
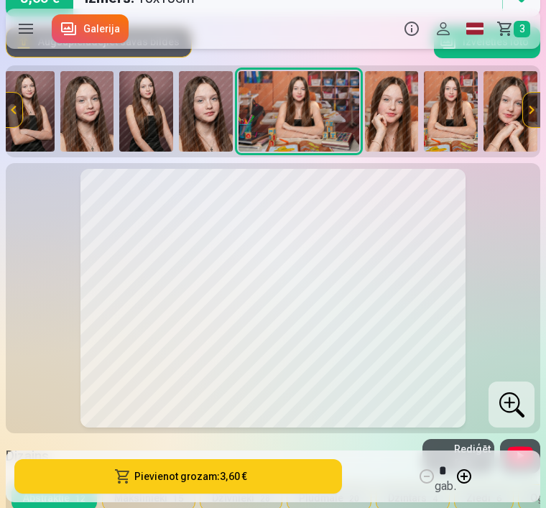
scroll to position [0, 1062]
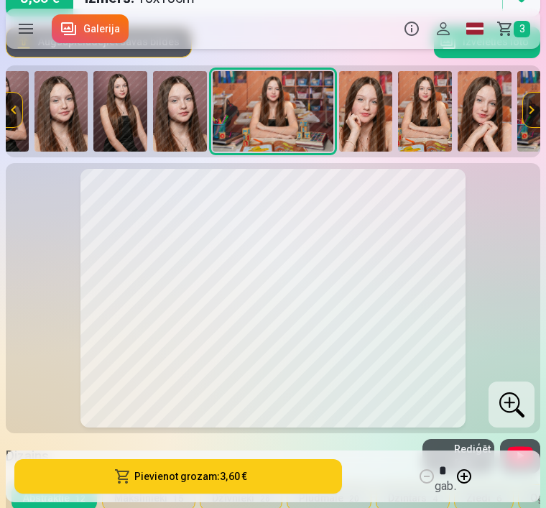
click at [369, 122] on img at bounding box center [366, 111] width 54 height 80
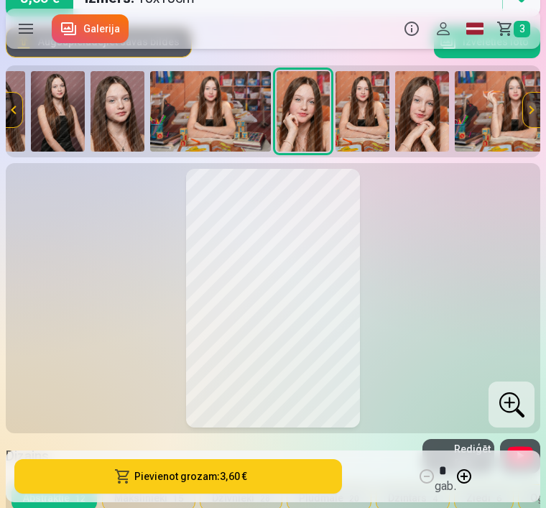
scroll to position [0, 1154]
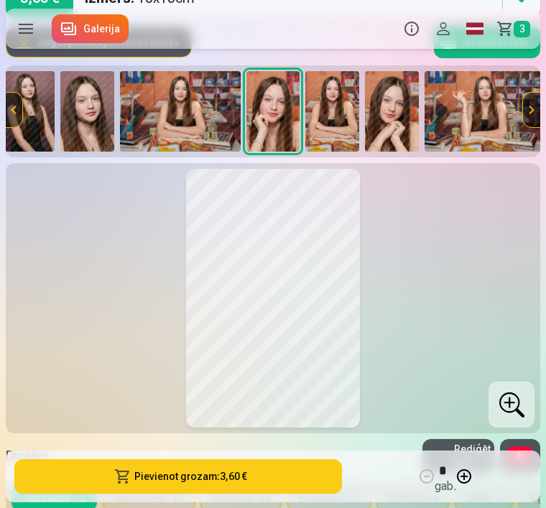
click at [338, 127] on img at bounding box center [332, 111] width 54 height 80
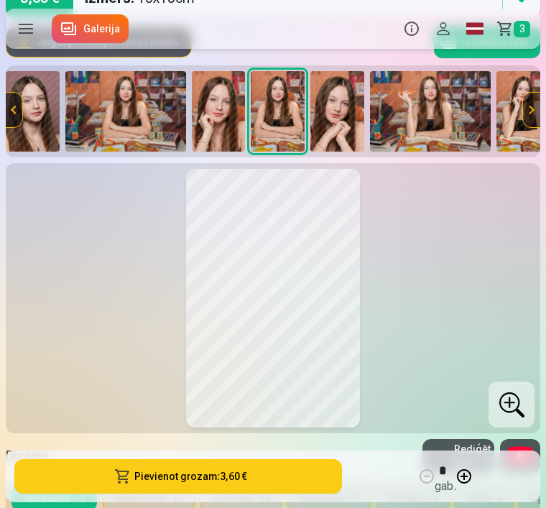
scroll to position [0, 1214]
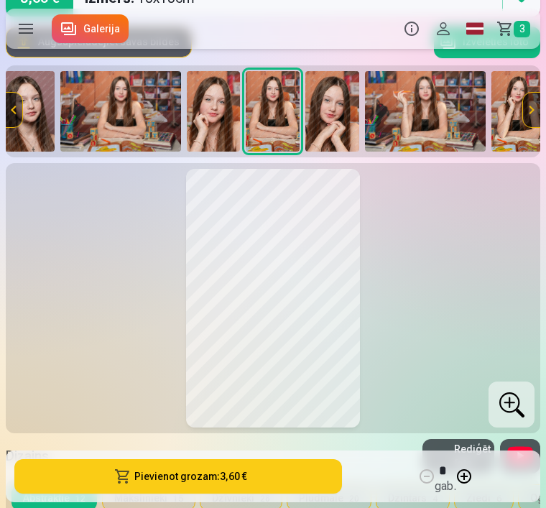
click at [336, 131] on img at bounding box center [332, 111] width 54 height 80
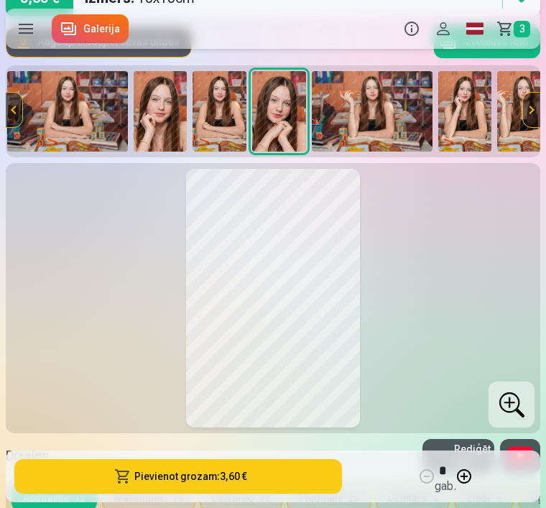
scroll to position [0, 1273]
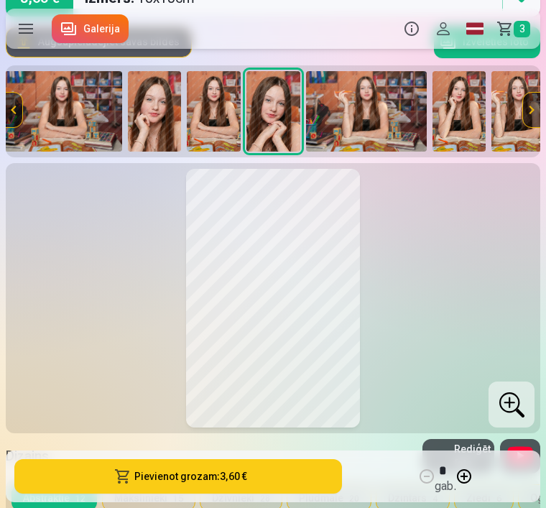
click at [378, 118] on img at bounding box center [366, 111] width 121 height 80
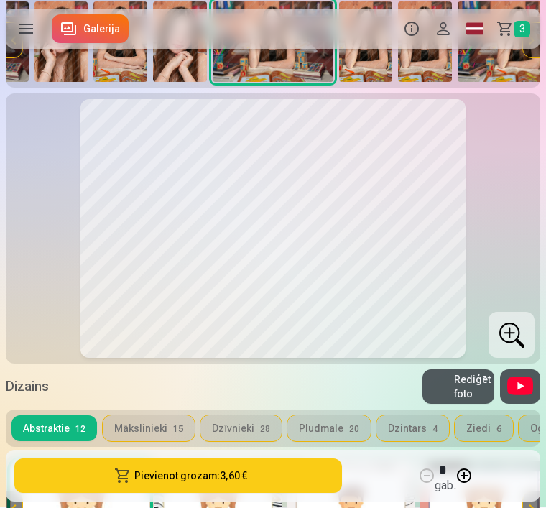
scroll to position [240, 0]
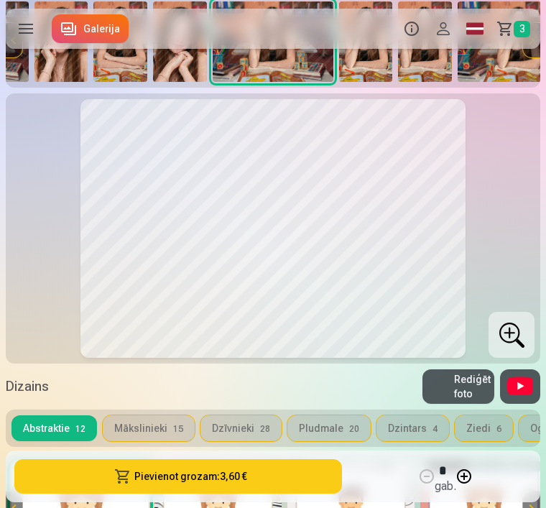
click at [165, 494] on button "Pievienot grozam : 3,60 €" at bounding box center [178, 476] width 328 height 34
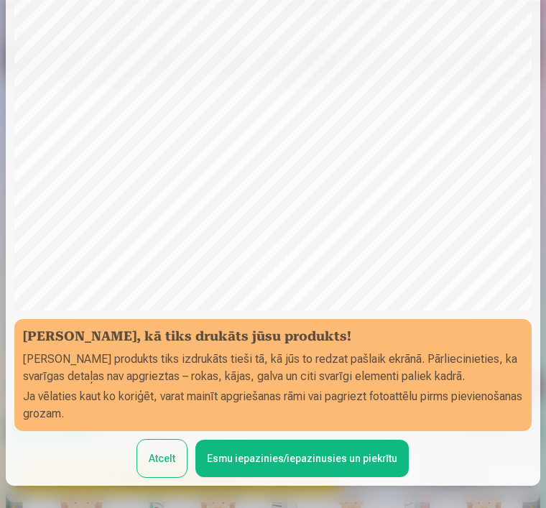
scroll to position [133, 0]
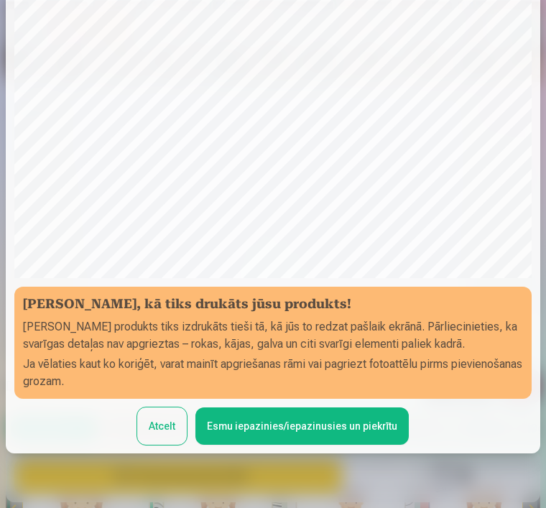
click at [237, 431] on button "Esmu iepazinies/iepazinusies un piekrītu" at bounding box center [301, 426] width 213 height 37
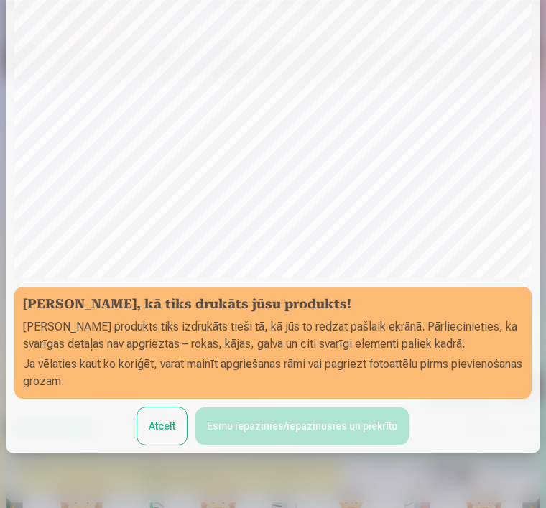
scroll to position [0, 0]
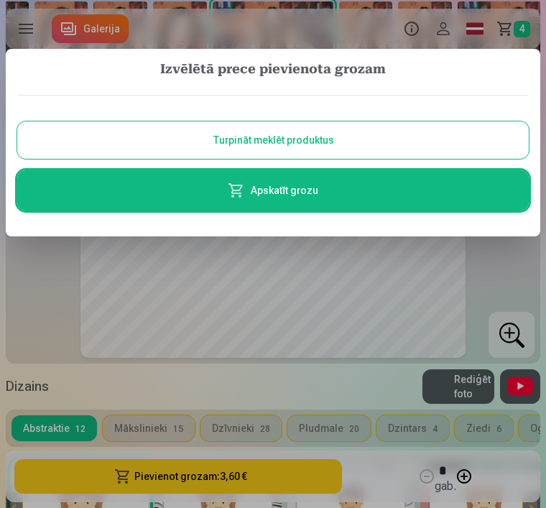
click at [433, 134] on button "Turpināt meklēt produktus" at bounding box center [273, 139] width 512 height 37
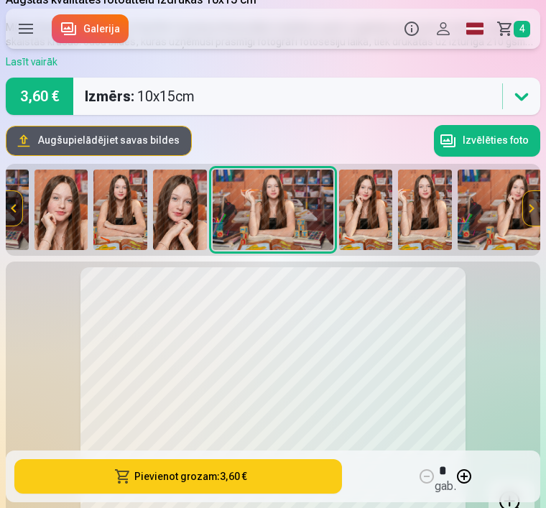
scroll to position [73, 0]
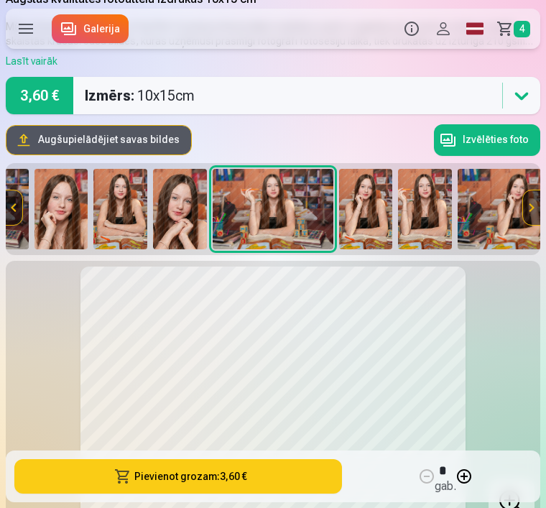
click at [369, 224] on img at bounding box center [366, 209] width 54 height 80
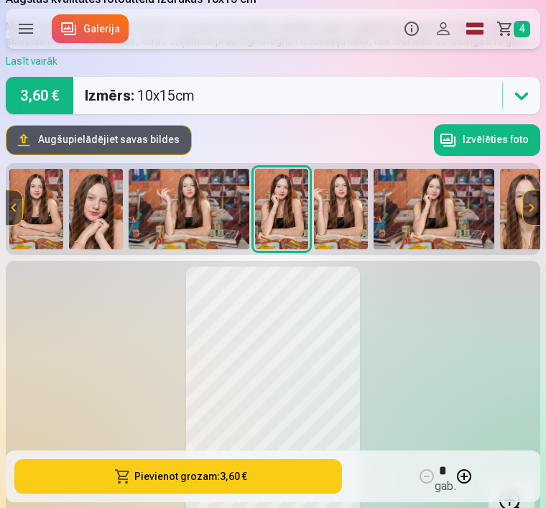
scroll to position [0, 1459]
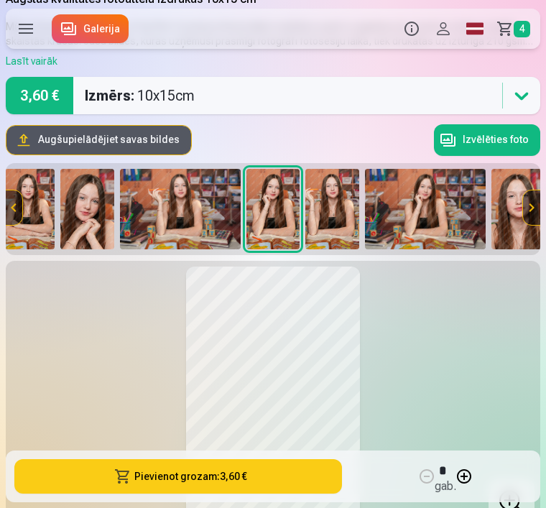
click at [339, 229] on img at bounding box center [332, 209] width 54 height 80
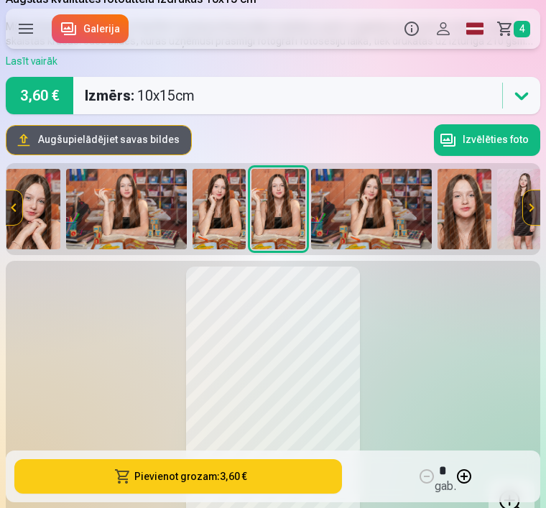
scroll to position [0, 1519]
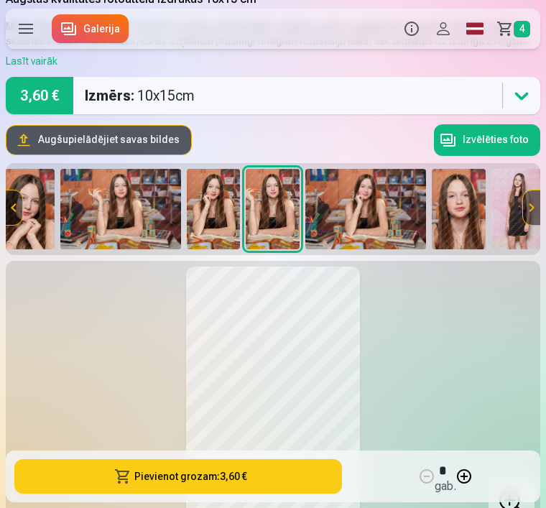
click at [369, 225] on img at bounding box center [365, 209] width 121 height 80
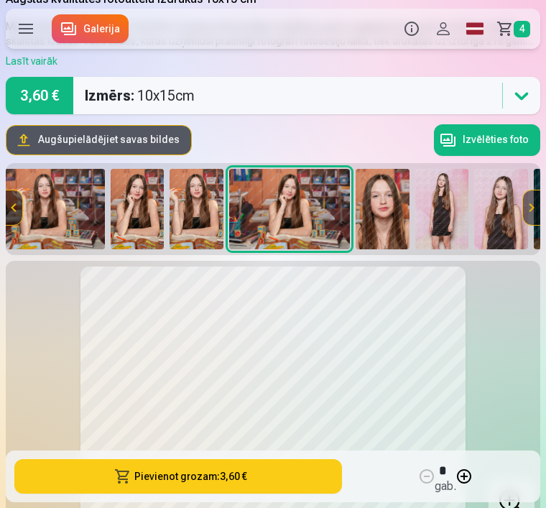
scroll to position [0, 1611]
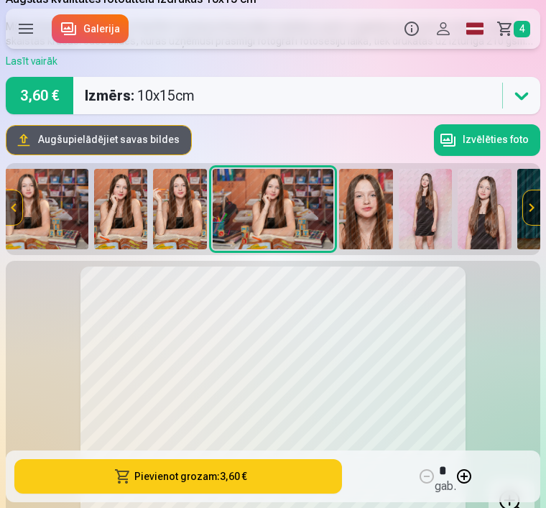
click at [376, 220] on img at bounding box center [366, 209] width 54 height 80
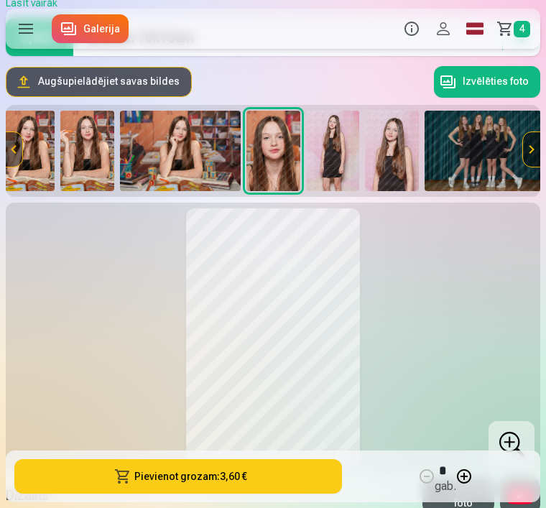
scroll to position [114, 0]
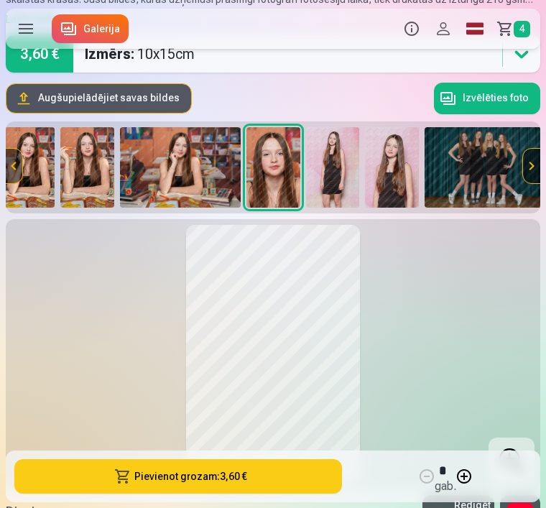
click at [341, 187] on img at bounding box center [333, 167] width 54 height 80
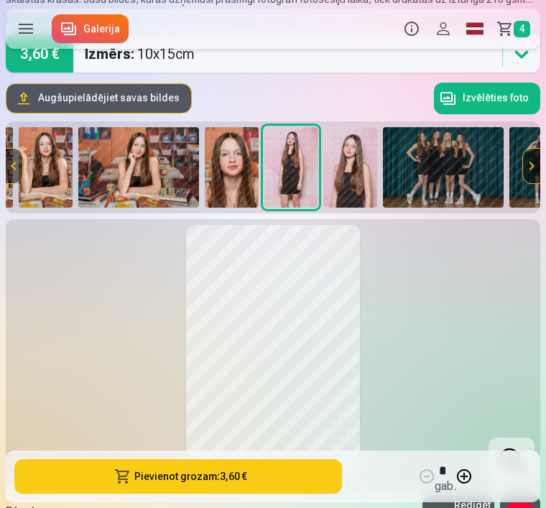
scroll to position [0, 1764]
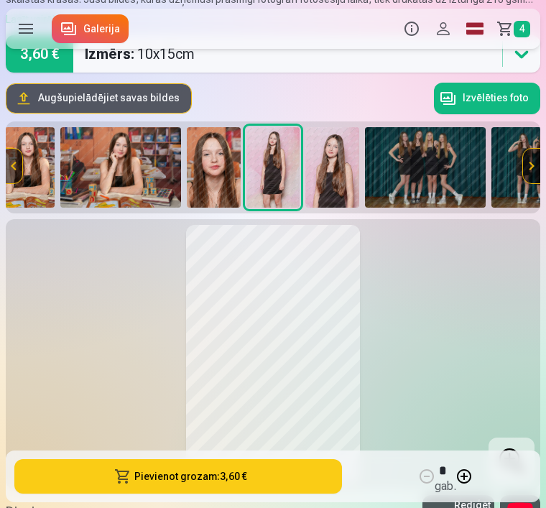
click at [344, 191] on img at bounding box center [332, 167] width 54 height 80
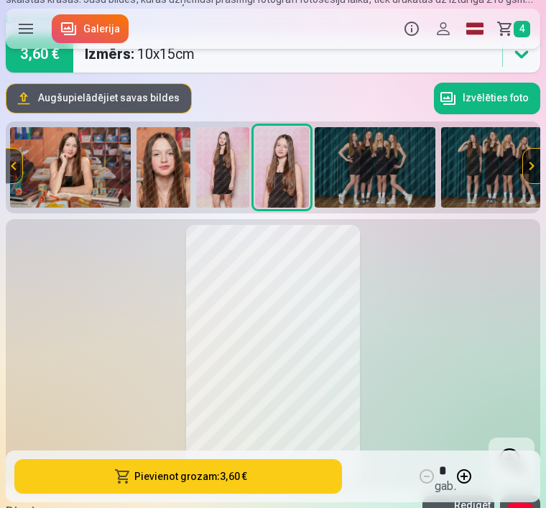
scroll to position [0, 1823]
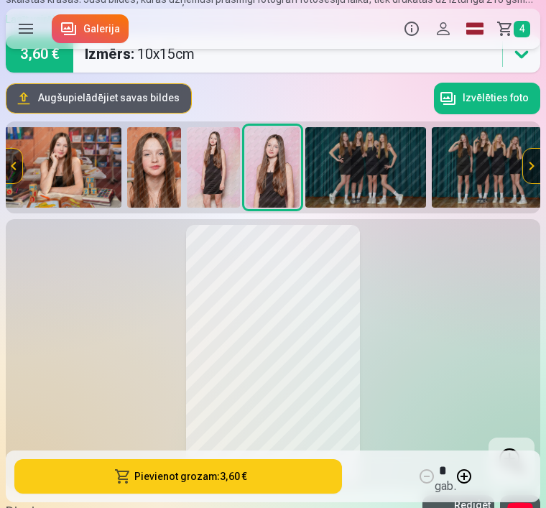
click at [387, 188] on img at bounding box center [365, 167] width 121 height 80
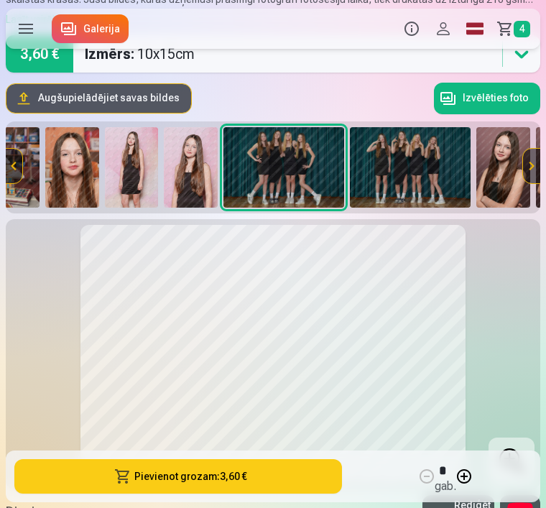
scroll to position [0, 1916]
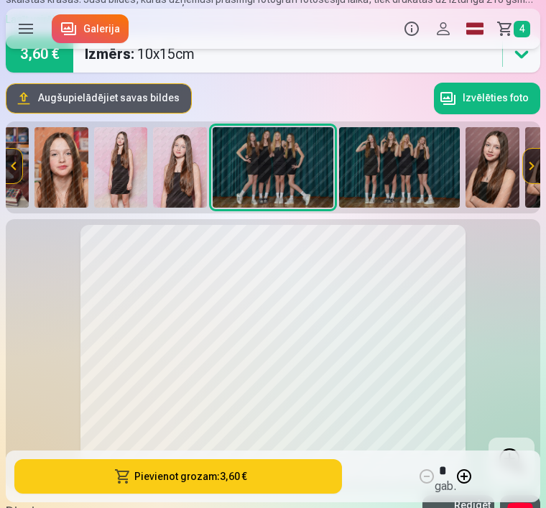
click at [416, 183] on img at bounding box center [399, 167] width 121 height 80
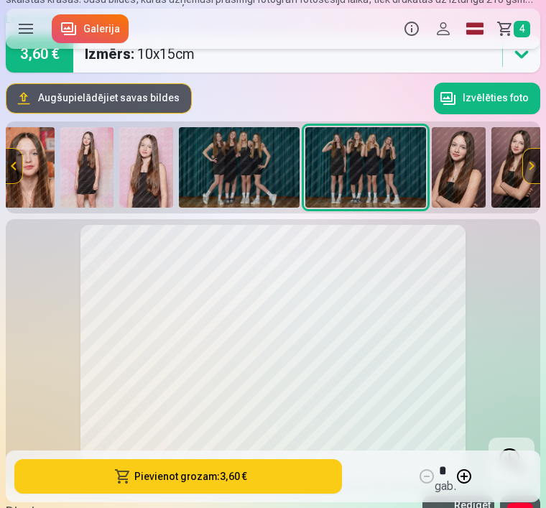
scroll to position [0, 1960]
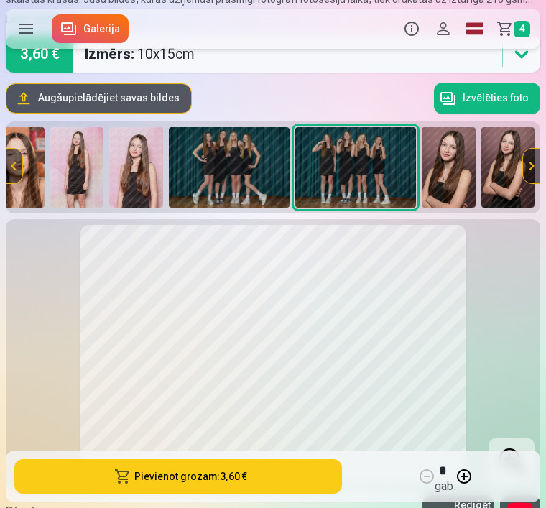
click at [244, 174] on img at bounding box center [229, 167] width 121 height 80
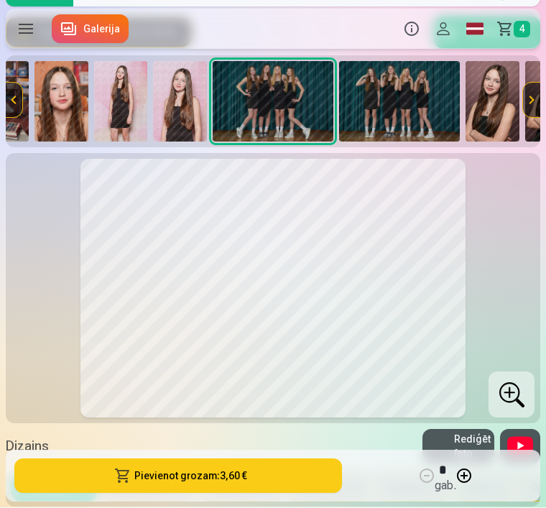
scroll to position [189, 0]
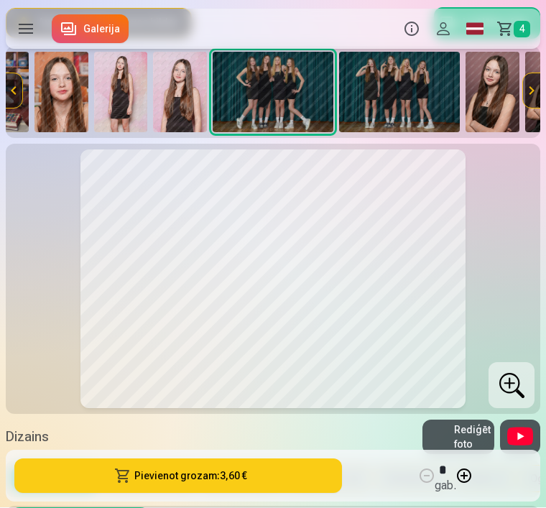
click at [160, 494] on button "Pievienot grozam : 3,60 €" at bounding box center [178, 476] width 328 height 34
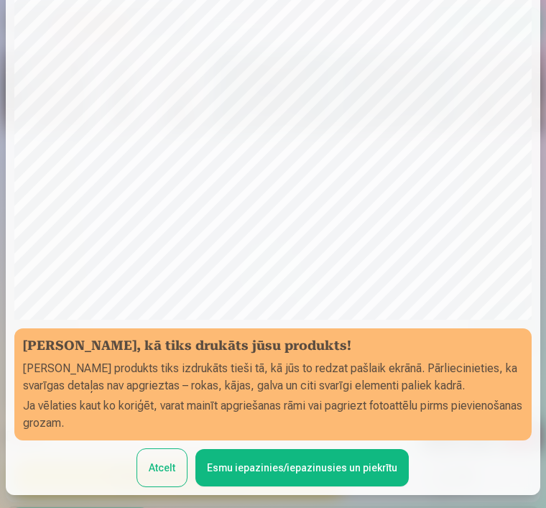
scroll to position [133, 0]
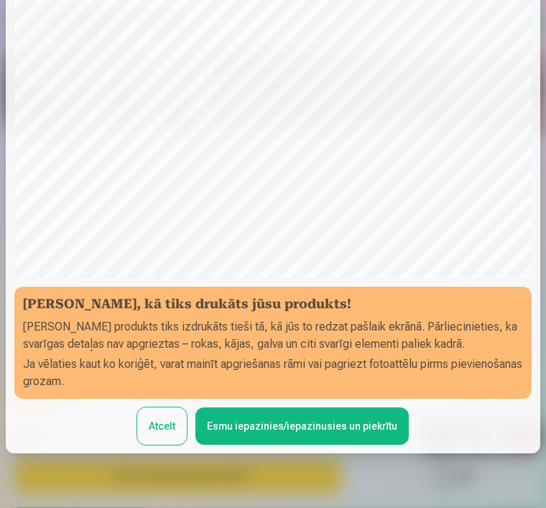
click at [238, 430] on button "Esmu iepazinies/iepazinusies un piekrītu" at bounding box center [301, 426] width 213 height 37
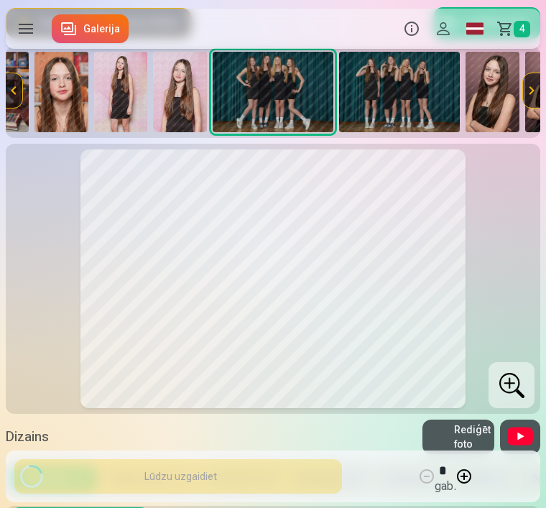
scroll to position [0, 0]
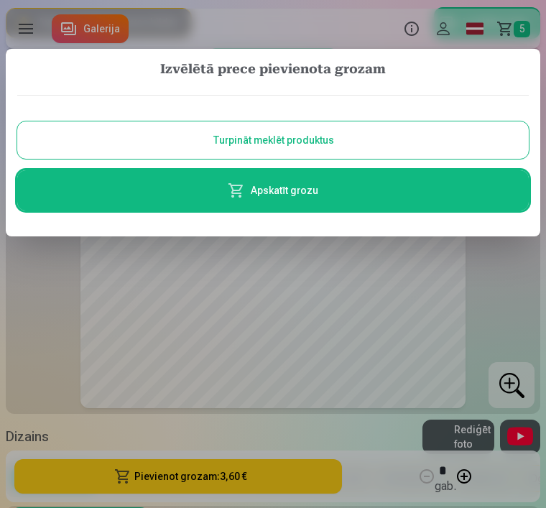
click at [345, 146] on button "Turpināt meklēt produktus" at bounding box center [273, 139] width 512 height 37
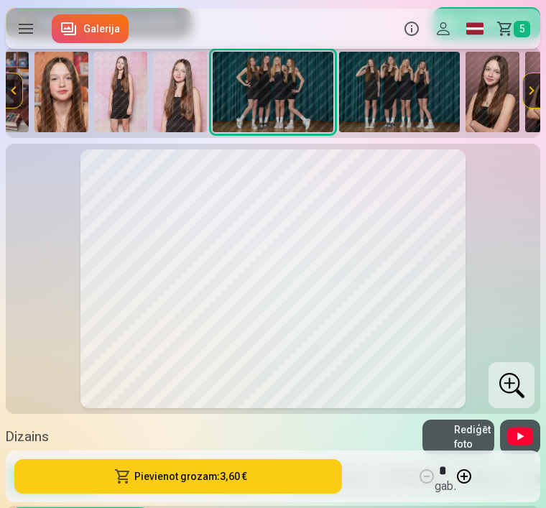
click at [405, 98] on img at bounding box center [399, 92] width 121 height 80
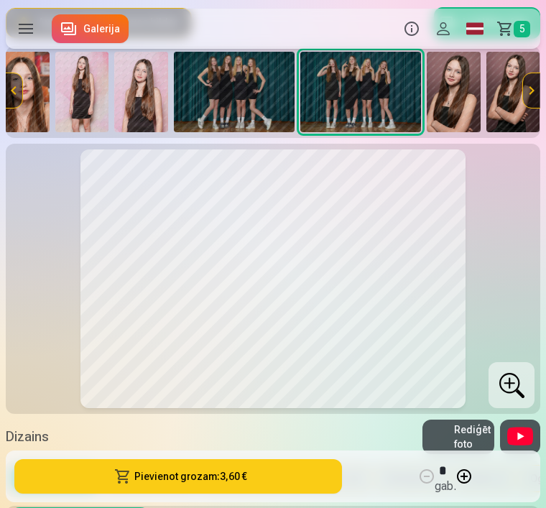
scroll to position [0, 1960]
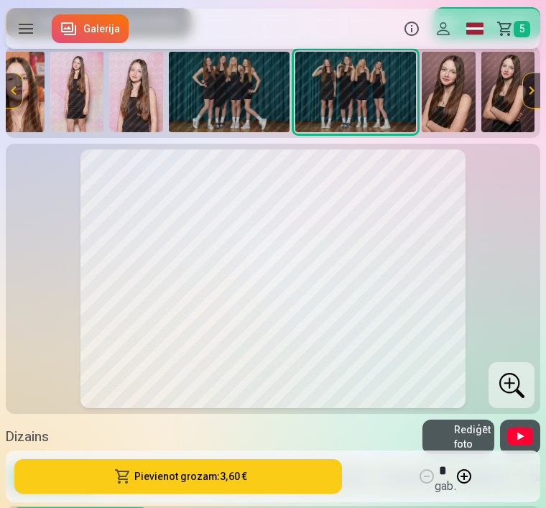
click at [459, 105] on img at bounding box center [449, 92] width 54 height 80
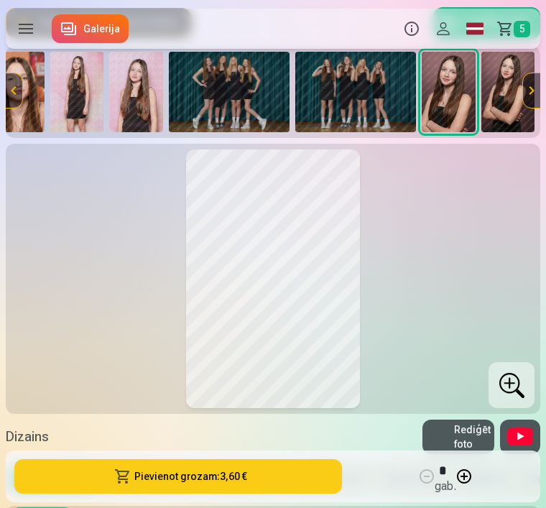
click at [510, 102] on div at bounding box center [524, 90] width 34 height 80
click at [502, 100] on img at bounding box center [509, 92] width 54 height 80
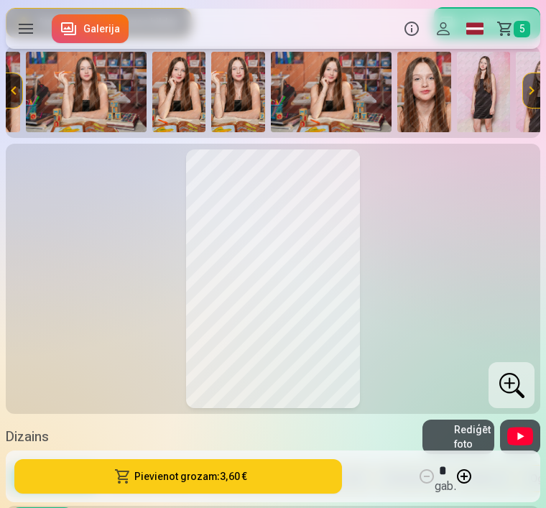
scroll to position [0, 1553]
click at [515, 29] on span "5" at bounding box center [522, 29] width 17 height 17
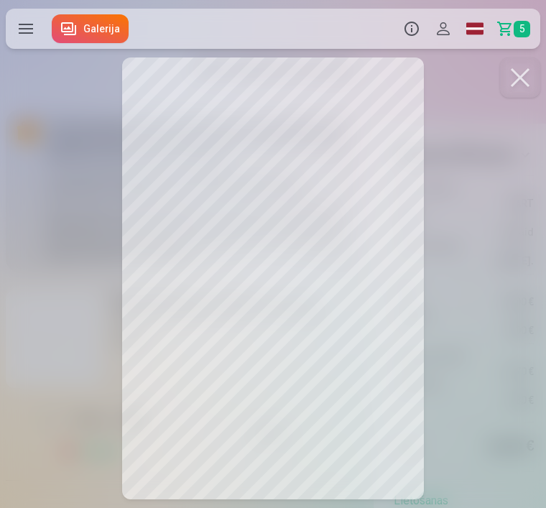
click at [521, 81] on button at bounding box center [520, 77] width 40 height 40
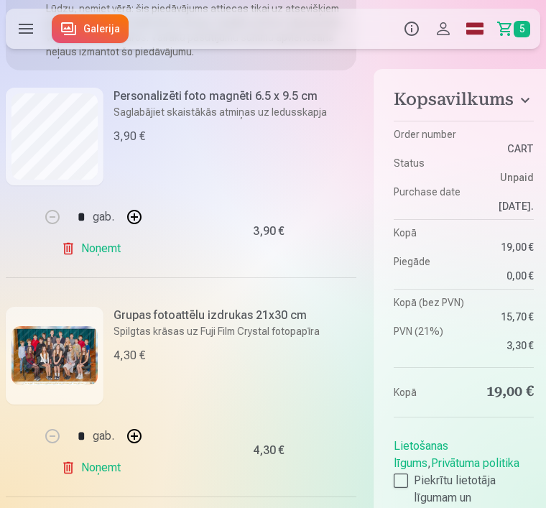
scroll to position [214, 0]
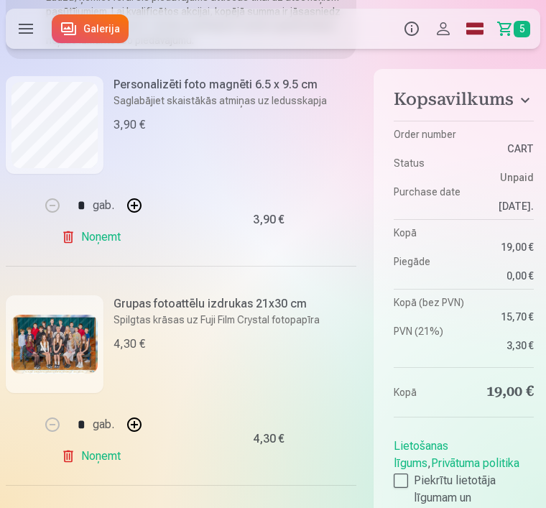
click at [61, 349] on img at bounding box center [54, 345] width 86 height 60
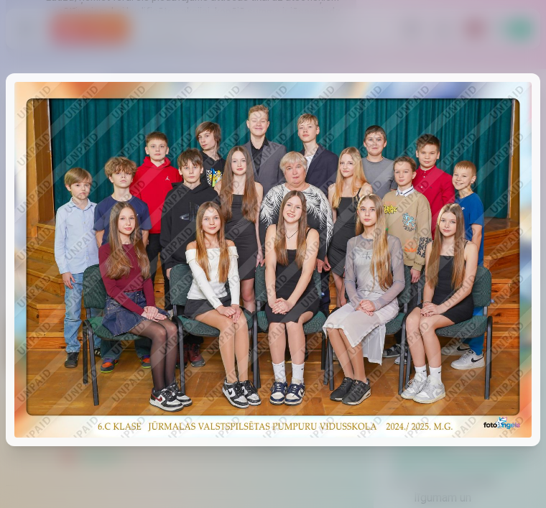
scroll to position [0, 8]
click at [221, 354] on img at bounding box center [272, 260] width 517 height 356
click at [213, 212] on img at bounding box center [272, 260] width 517 height 356
click at [100, 66] on div at bounding box center [273, 254] width 546 height 508
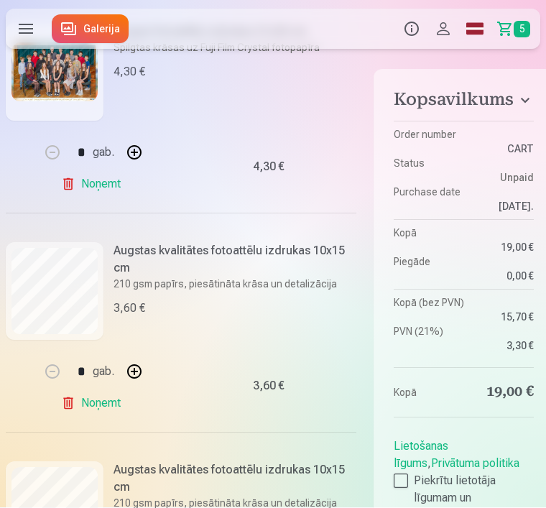
scroll to position [487, 0]
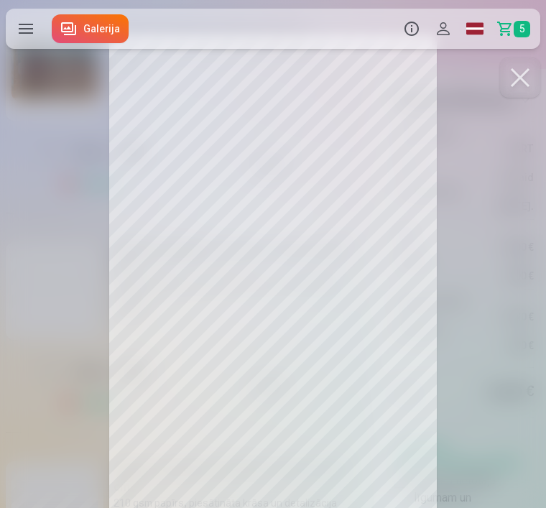
click at [516, 80] on button at bounding box center [520, 77] width 40 height 40
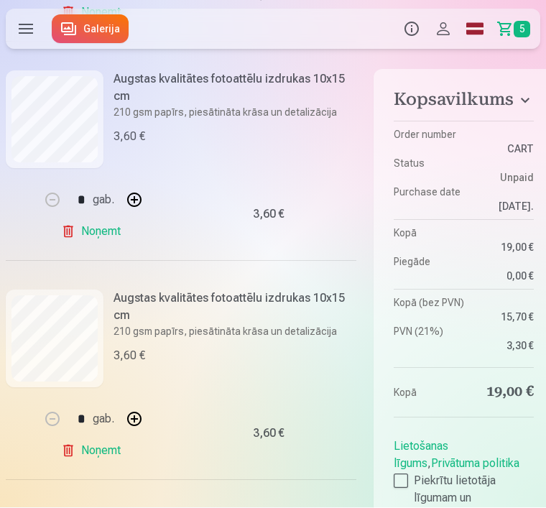
scroll to position [661, 0]
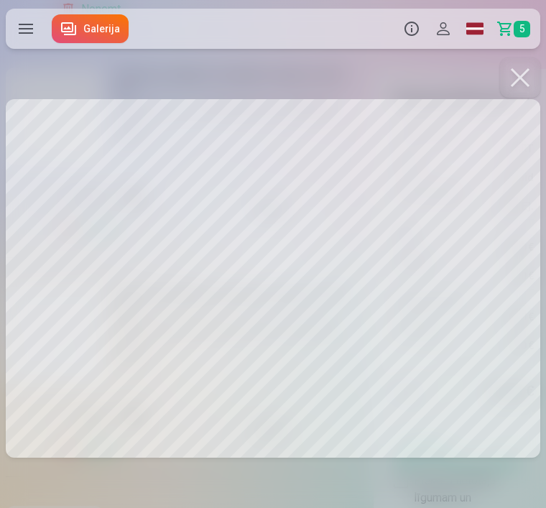
click at [522, 79] on button at bounding box center [520, 77] width 40 height 40
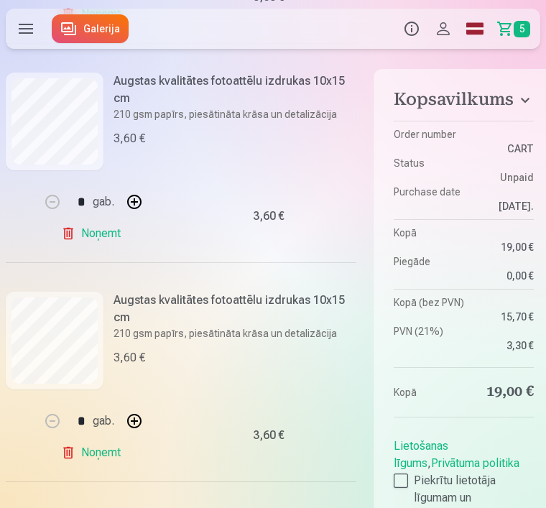
scroll to position [882, 0]
